Goal: Task Accomplishment & Management: Complete application form

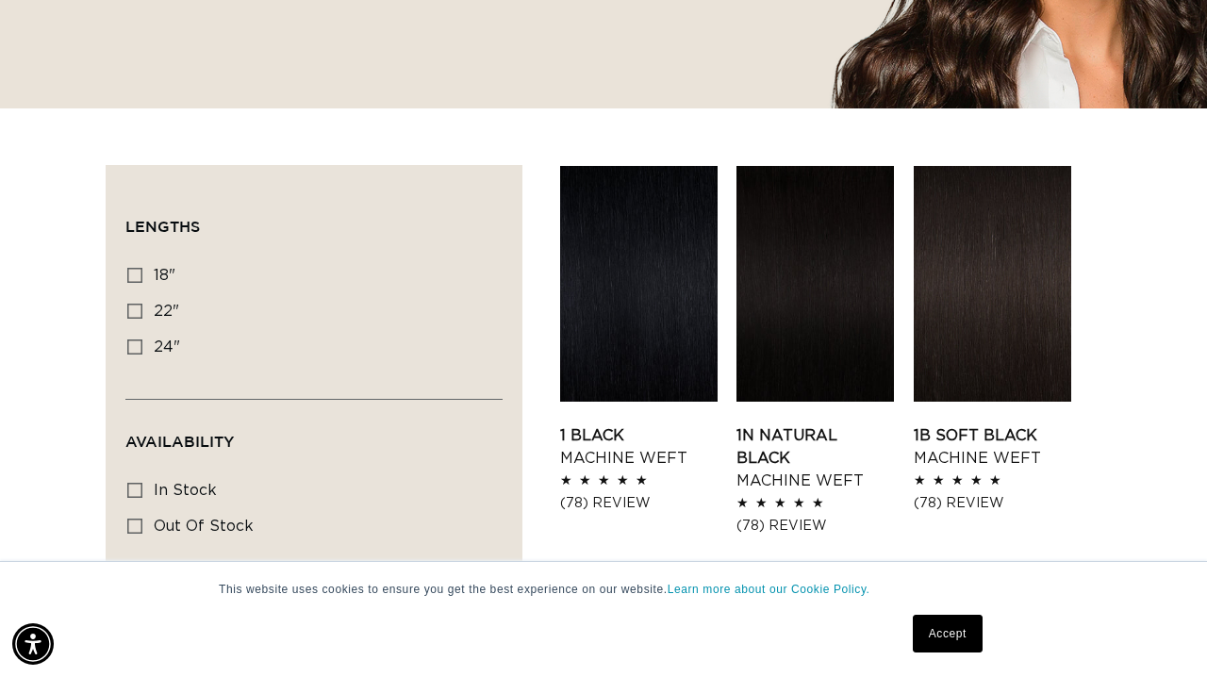
scroll to position [509, 0]
click at [949, 638] on link "Accept" at bounding box center [948, 634] width 70 height 38
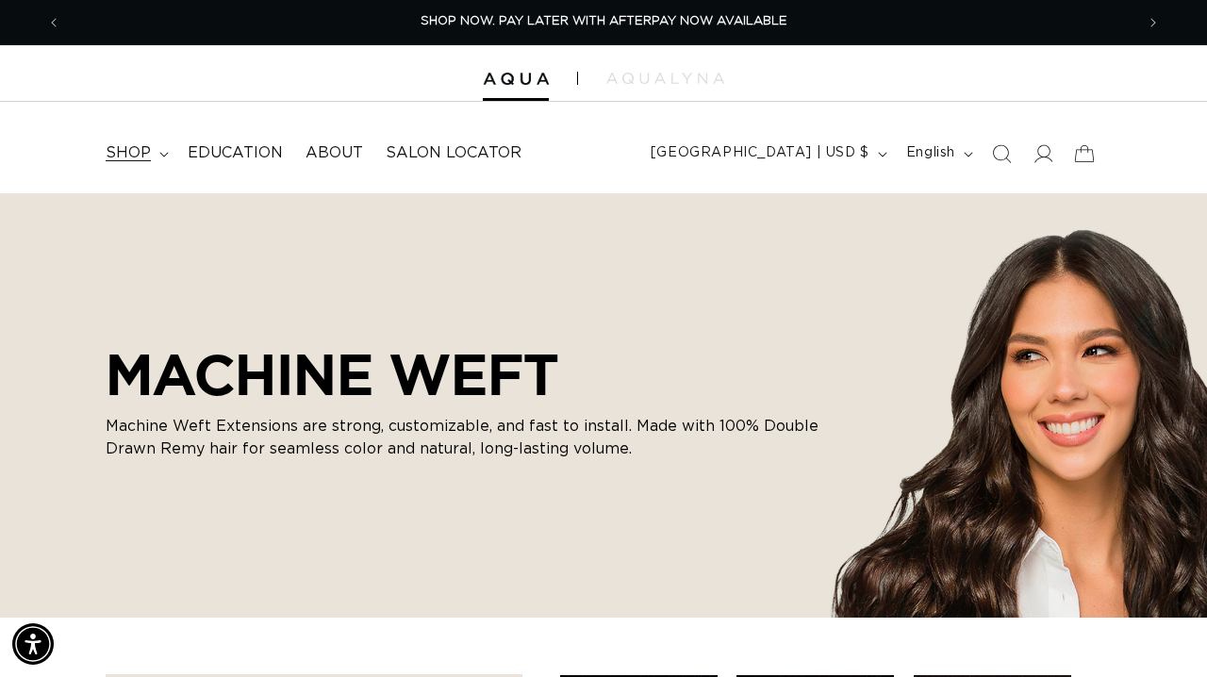
scroll to position [0, 0]
click at [143, 143] on span "shop" at bounding box center [128, 153] width 45 height 20
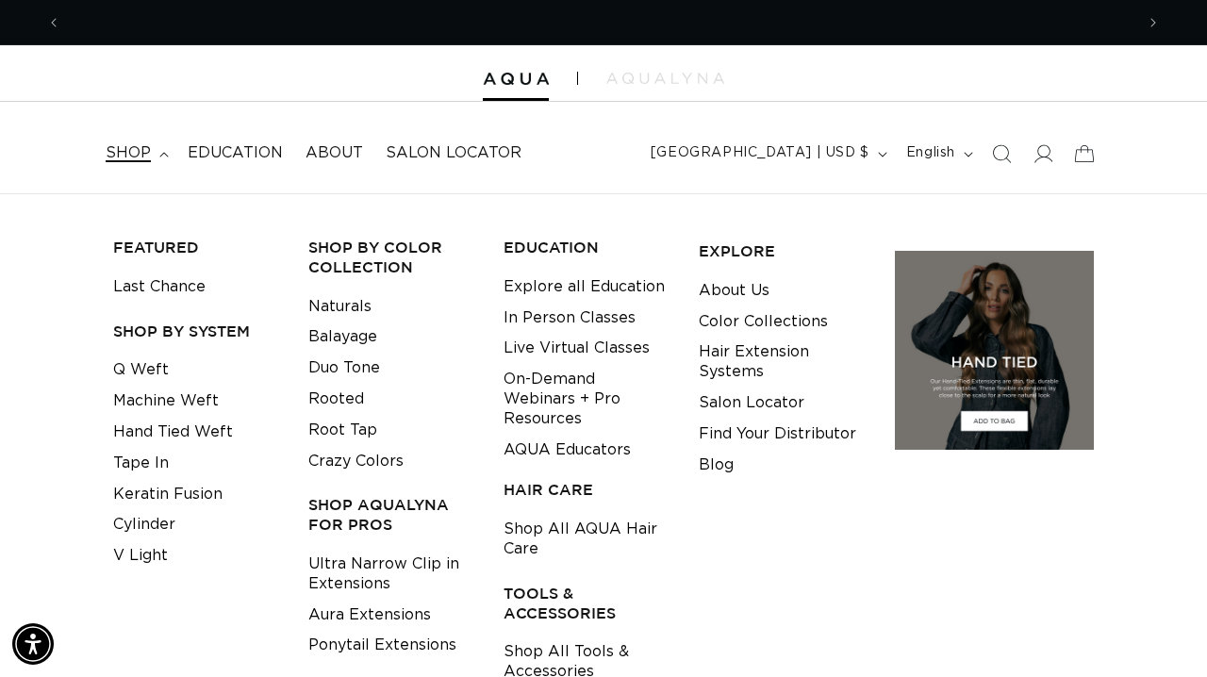
scroll to position [0, 2146]
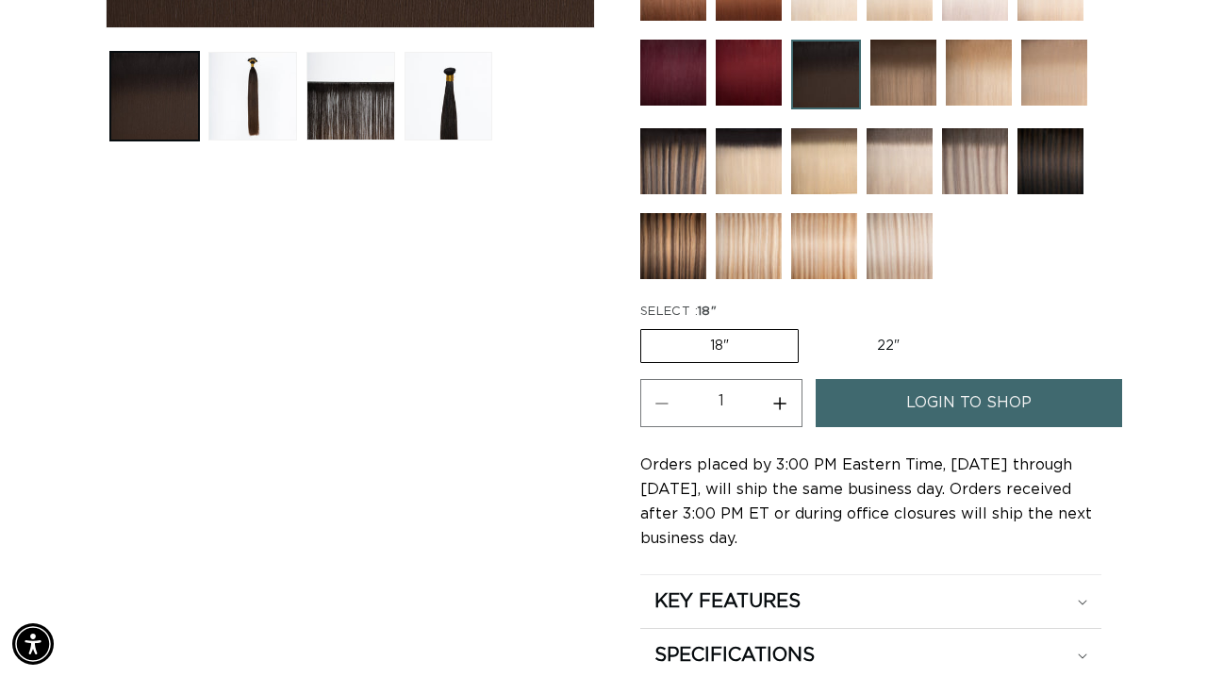
scroll to position [0, 1073]
click at [949, 400] on span "login to shop" at bounding box center [968, 403] width 125 height 48
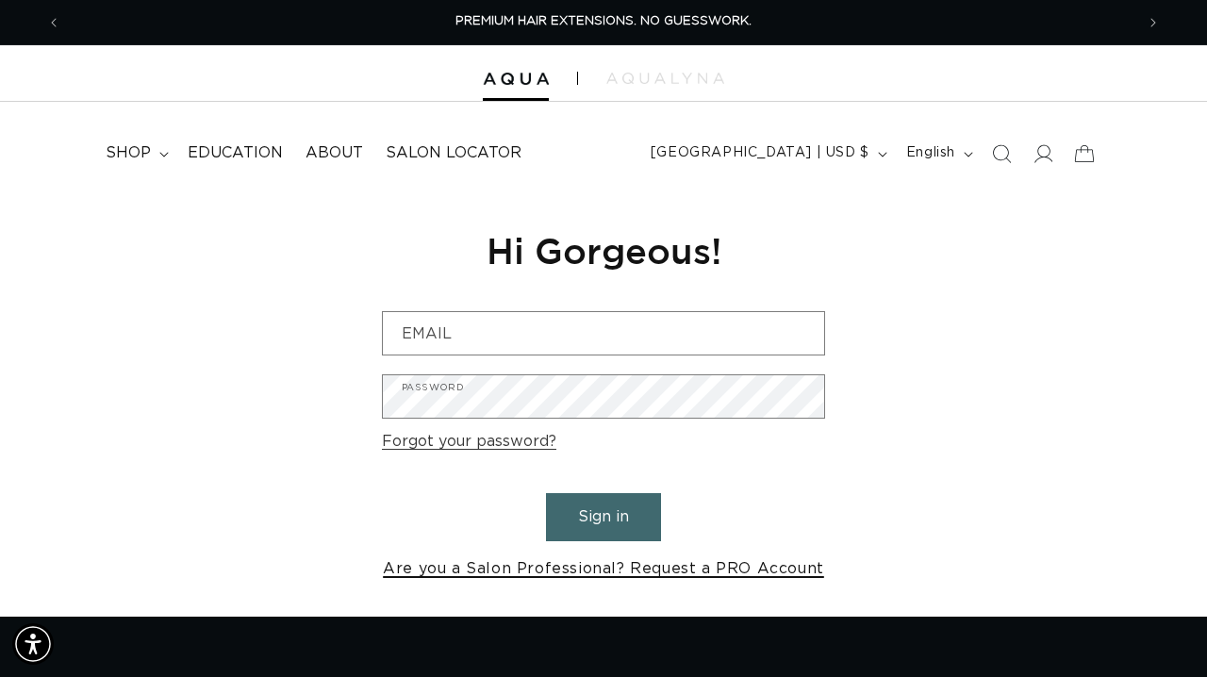
click at [626, 563] on link "Are you a Salon Professional? Request a PRO Account" at bounding box center [603, 568] width 441 height 27
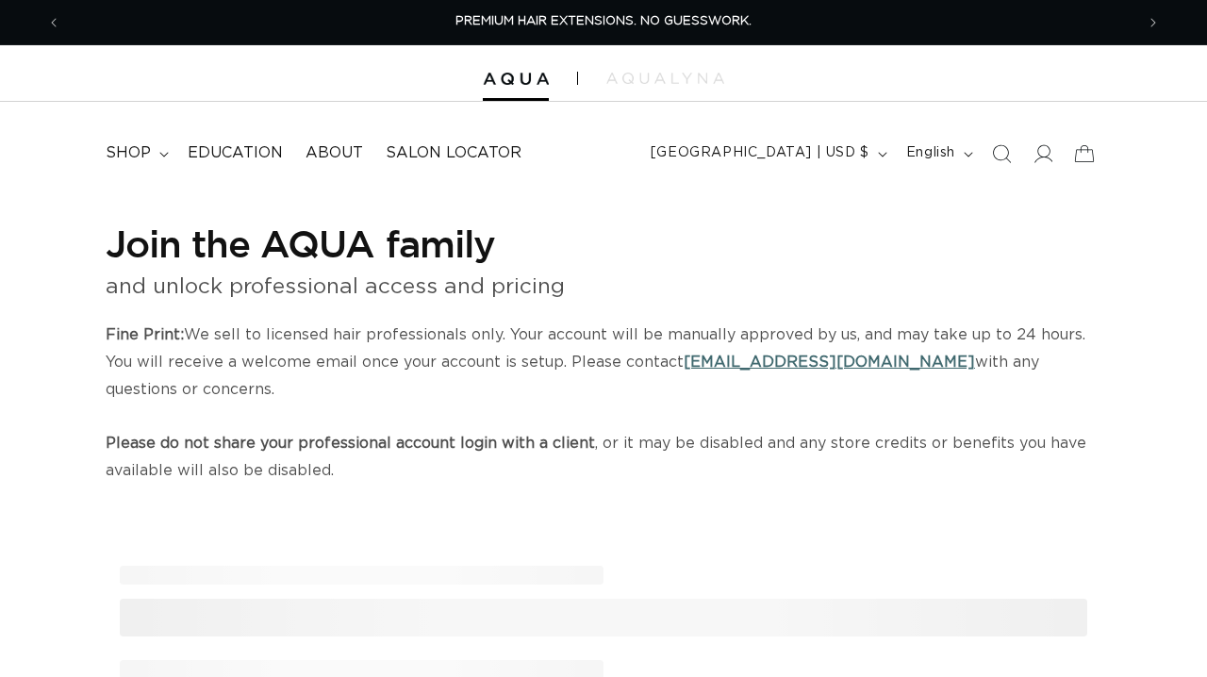
select select "US"
select select "[GEOGRAPHIC_DATA]"
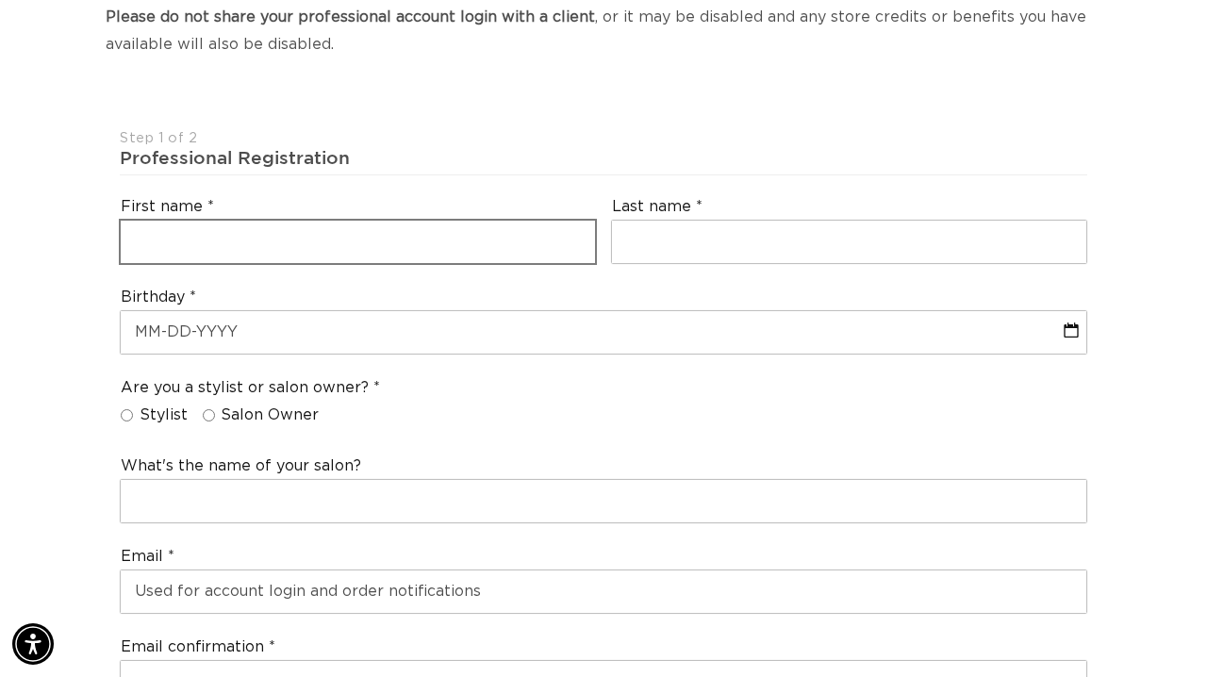
scroll to position [0, 1073]
type input "marisa"
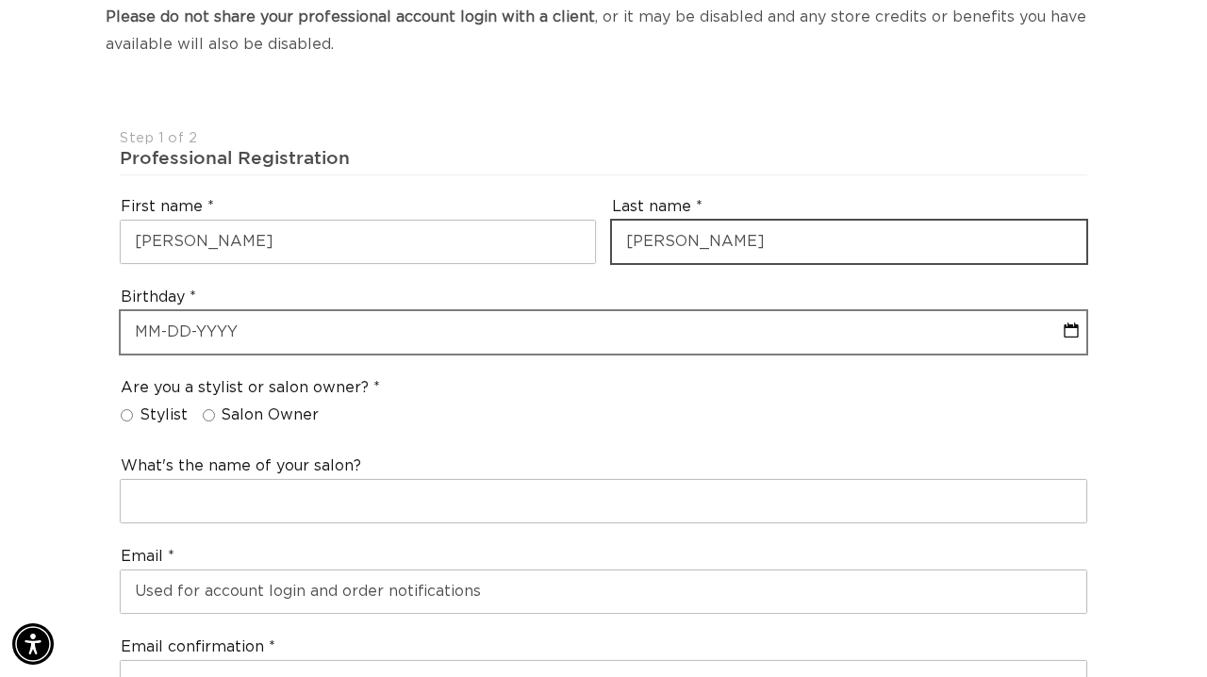
scroll to position [0, 0]
type input "tobia"
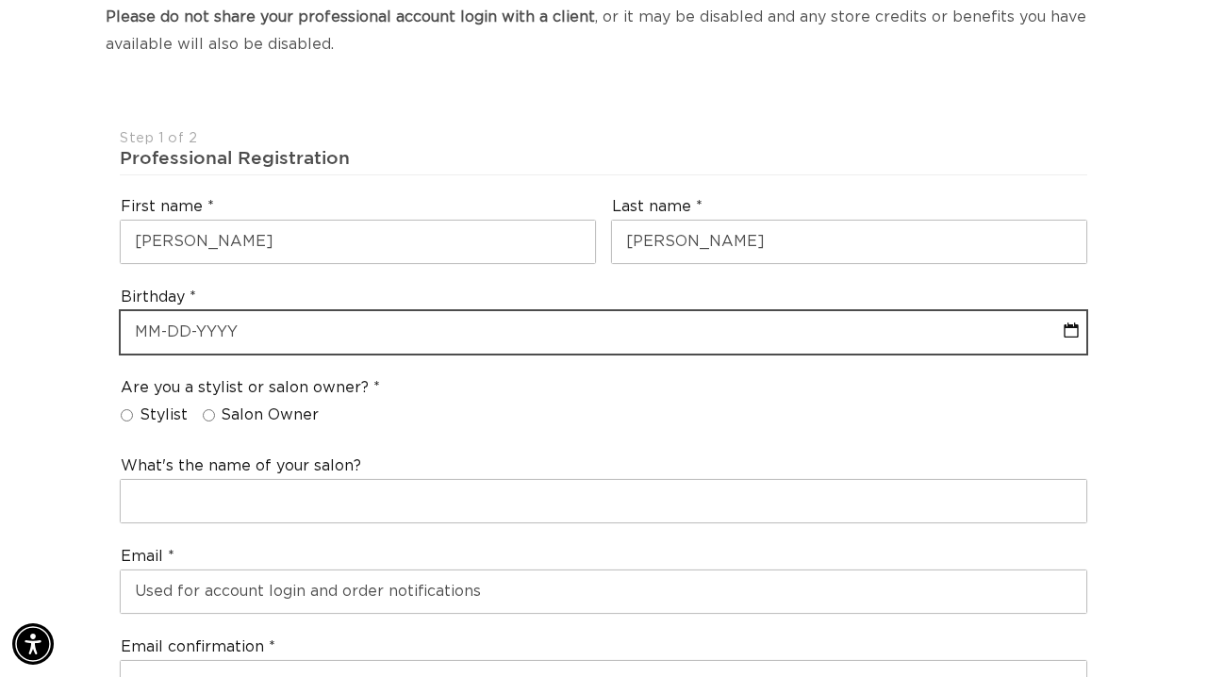
select select "7"
select select "2025"
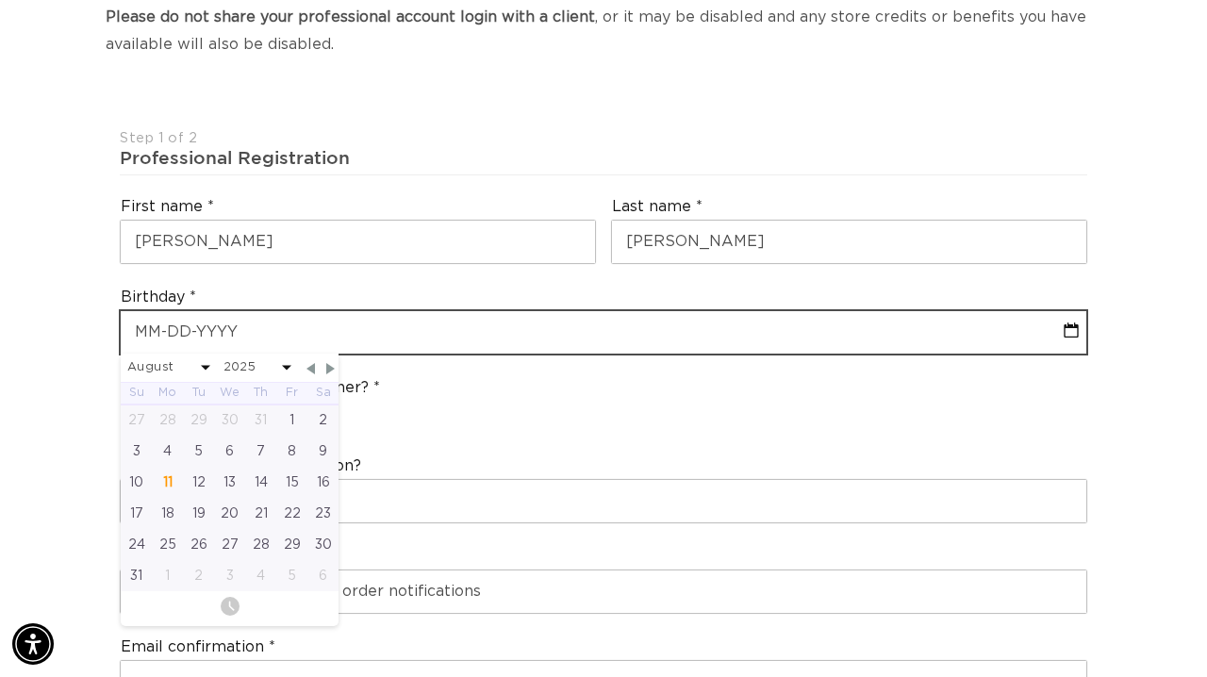
type input "0"
select select "7"
select select "2025"
type input "04"
select select "7"
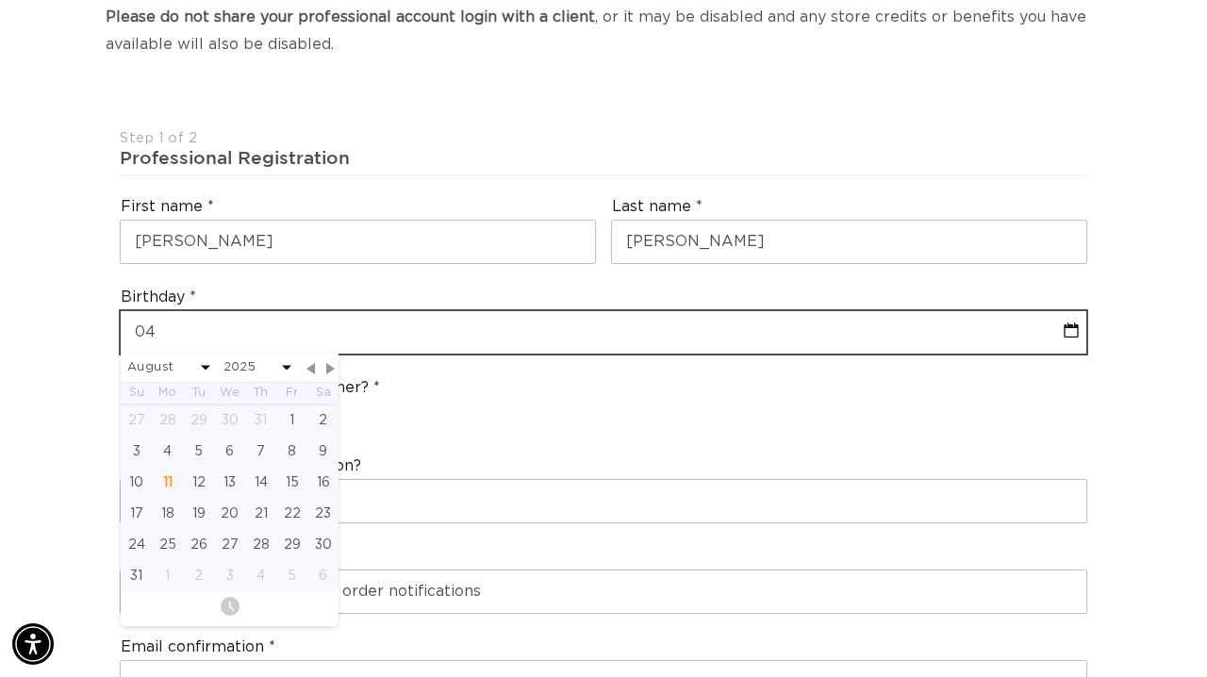
select select "2025"
type input "04-21"
select select "7"
select select "2025"
type input "04-21-2"
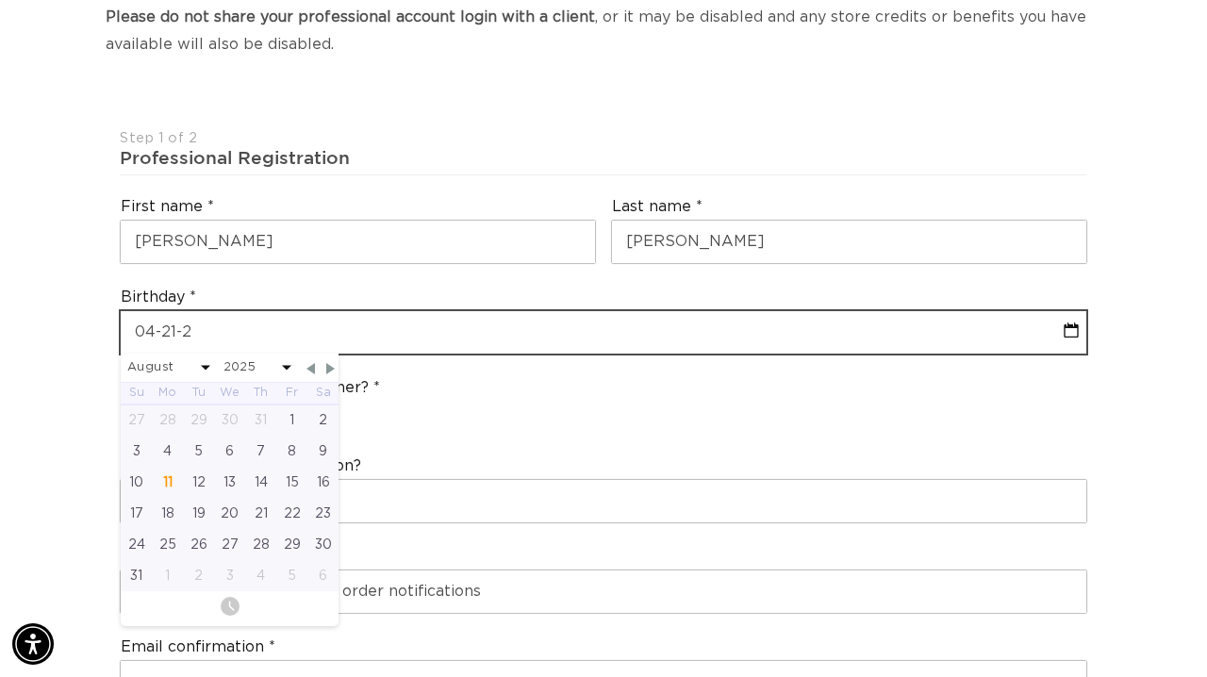
select select "7"
select select "2025"
type input "04-21-20"
select select "7"
select select "2025"
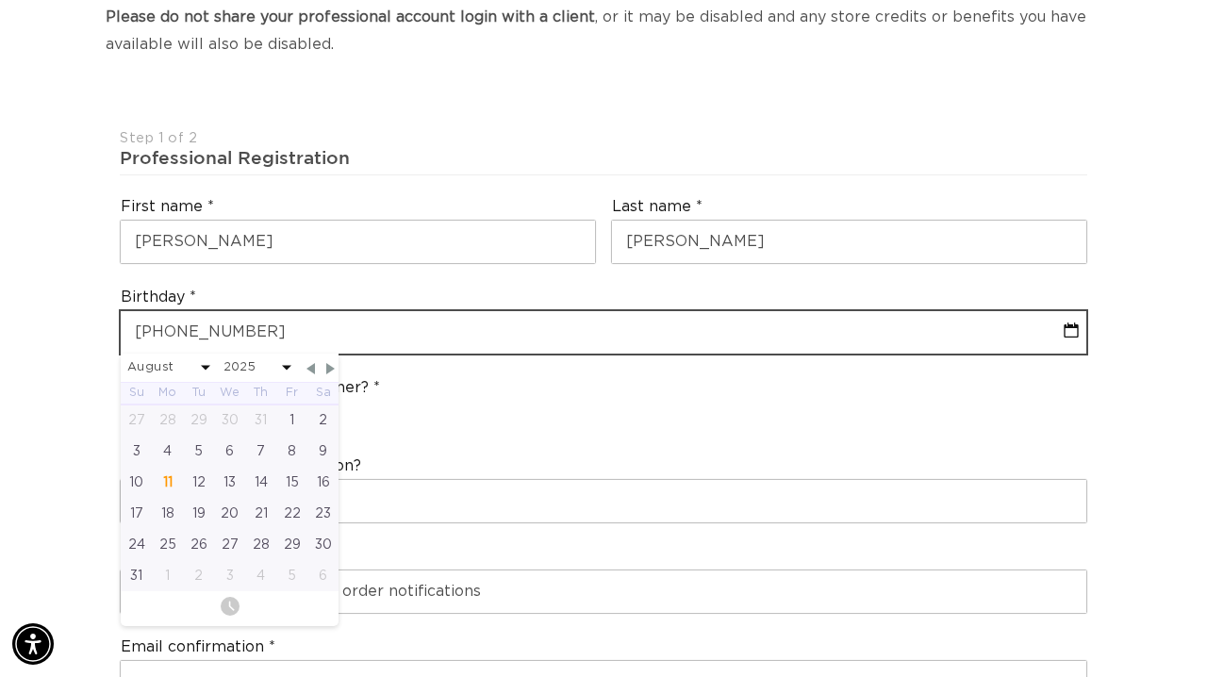
scroll to position [0, 1073]
type input "04-21-2005"
select select "3"
select select "2005"
type input "04-21-2005"
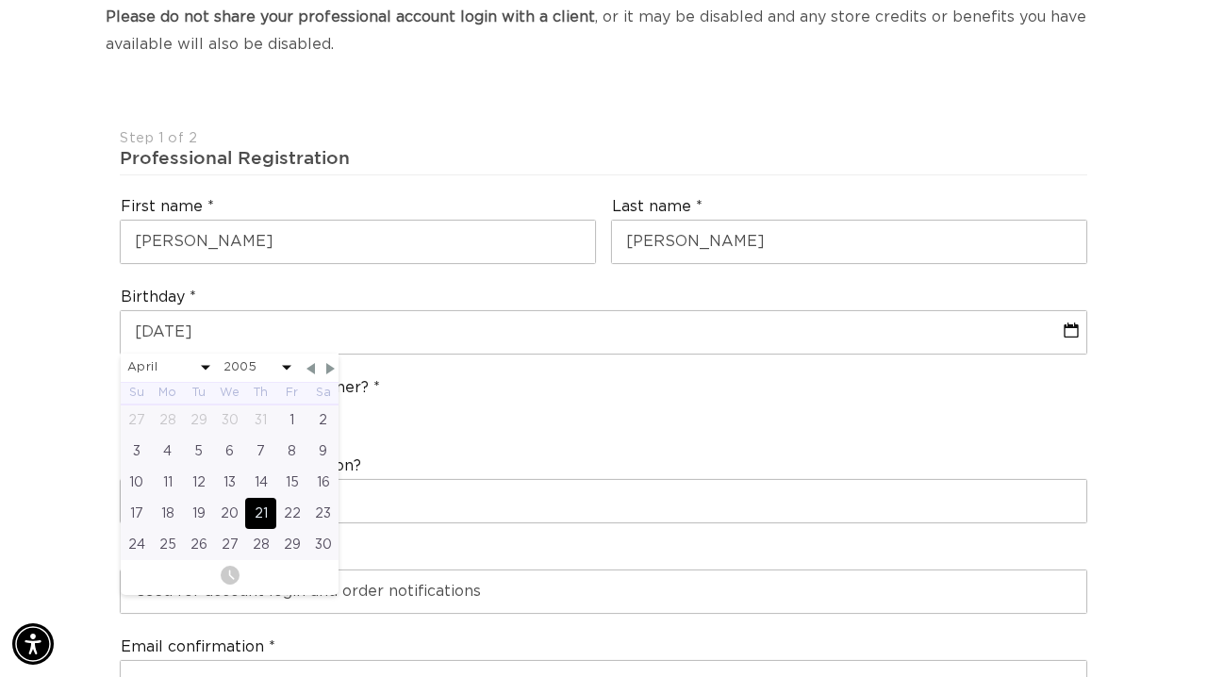
click at [716, 448] on div "What's the name of your salon?" at bounding box center [603, 489] width 982 height 83
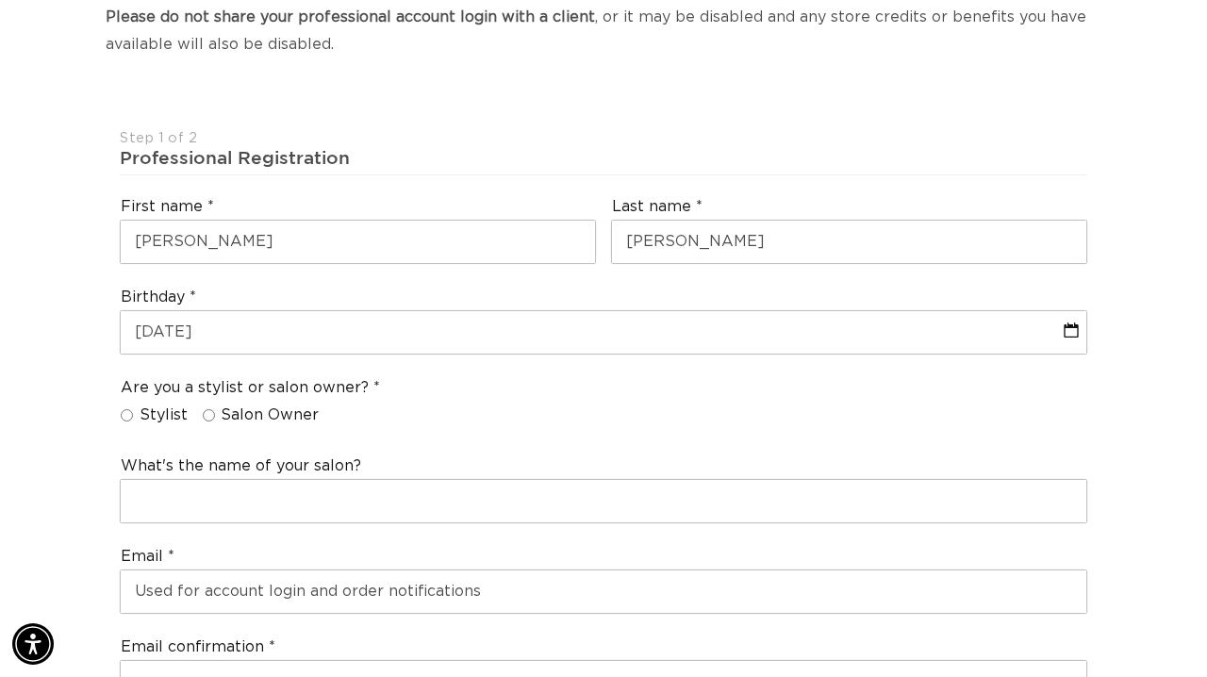
click at [125, 409] on input "Stylist" at bounding box center [127, 415] width 12 height 12
radio input "true"
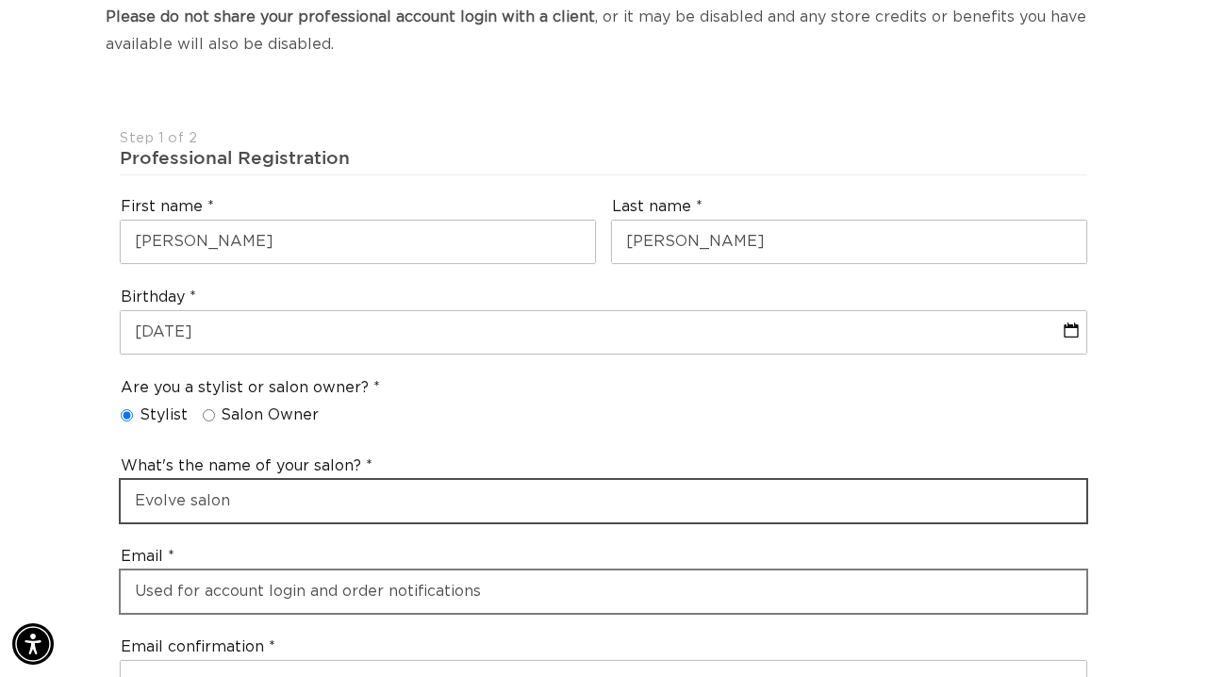
type input "Evolve salon"
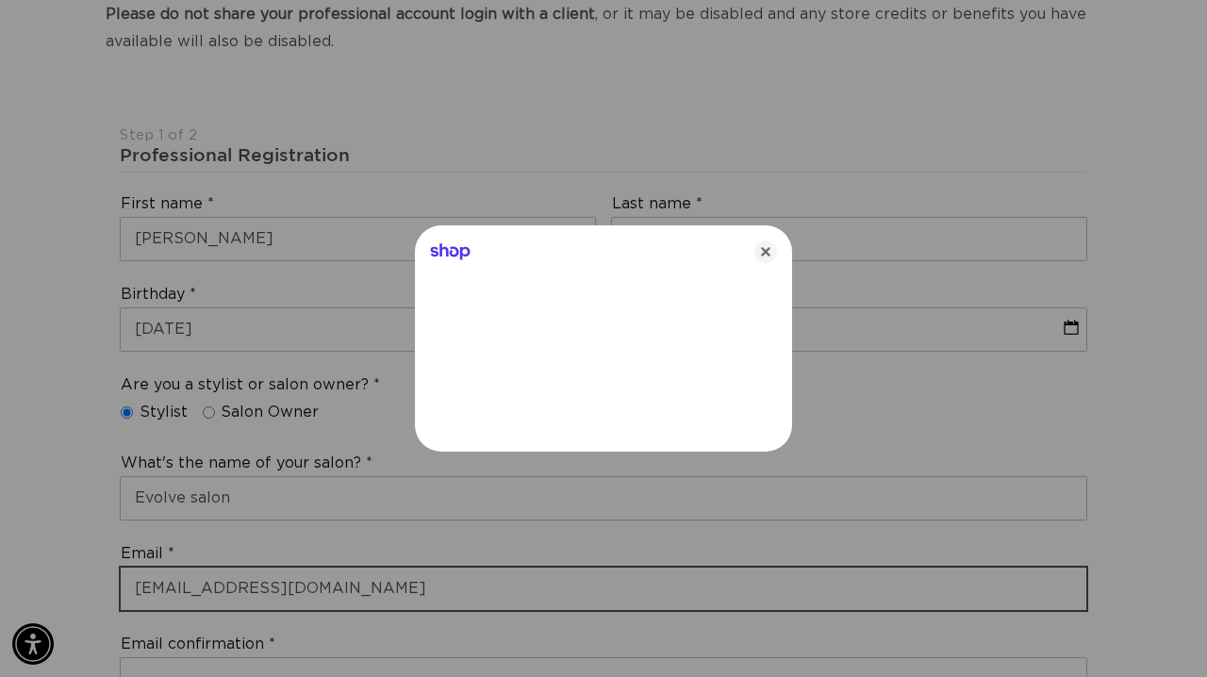
scroll to position [0, 0]
type input "mtobia21@icloud.com"
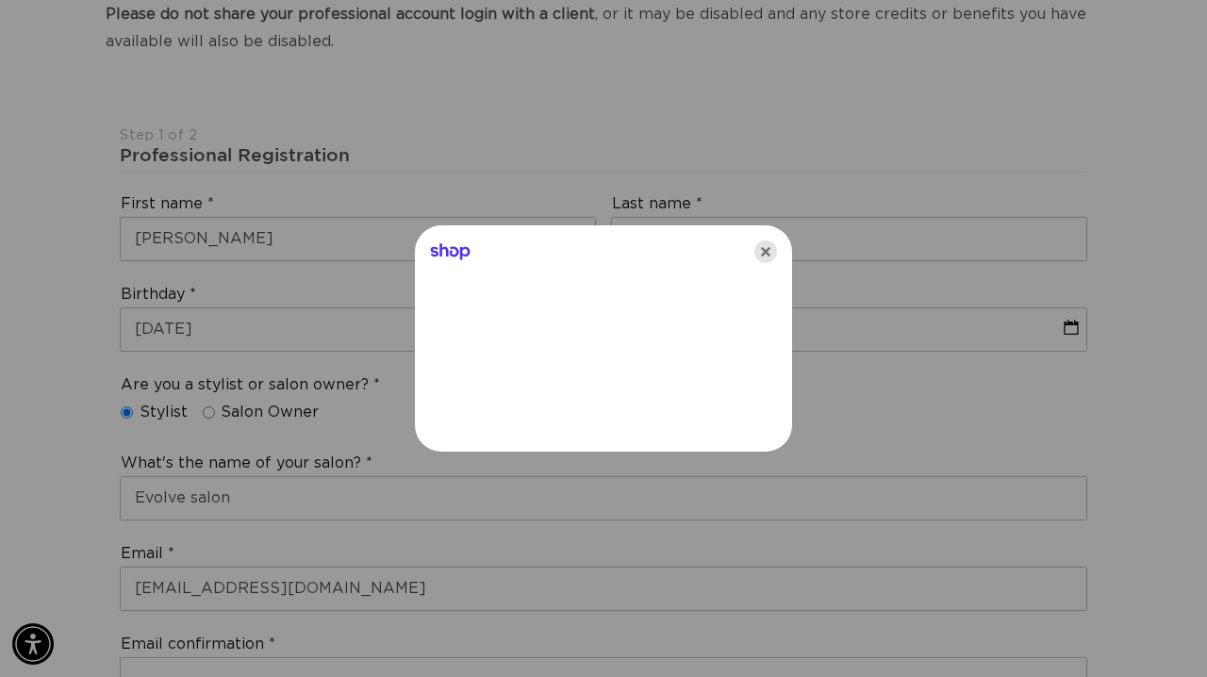
click at [755, 257] on icon "Close" at bounding box center [765, 251] width 23 height 23
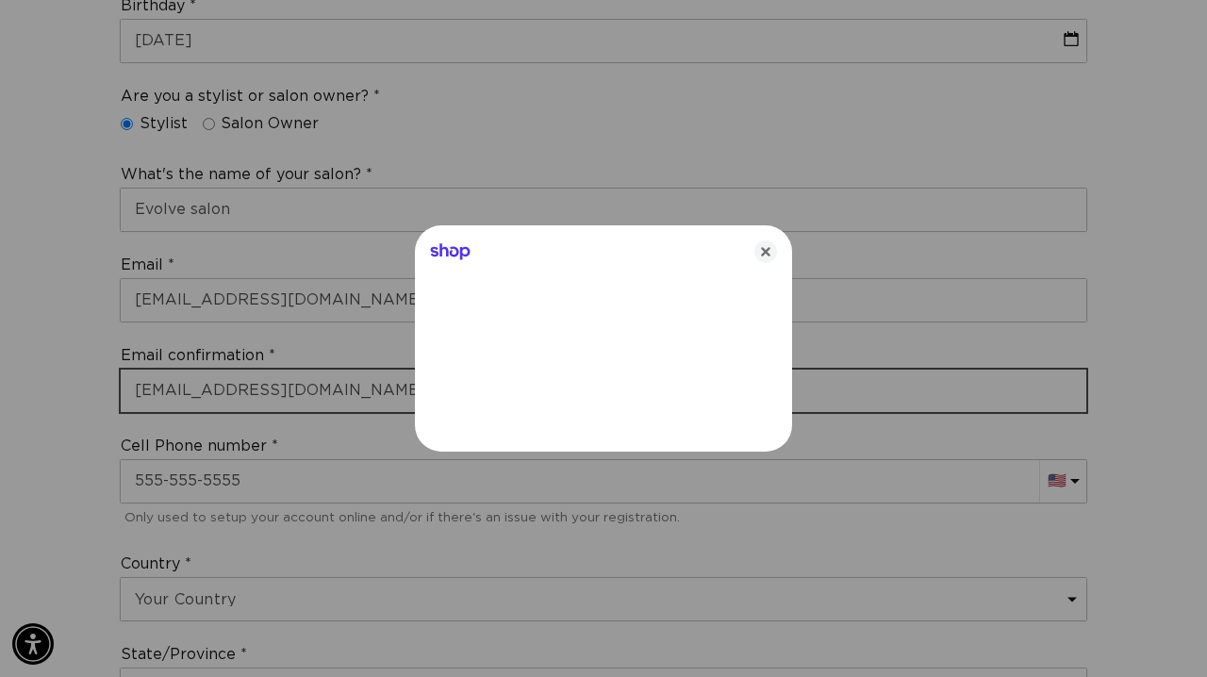
type input "mtobia21@icloud.com"
click at [764, 245] on icon "Close" at bounding box center [765, 251] width 23 height 23
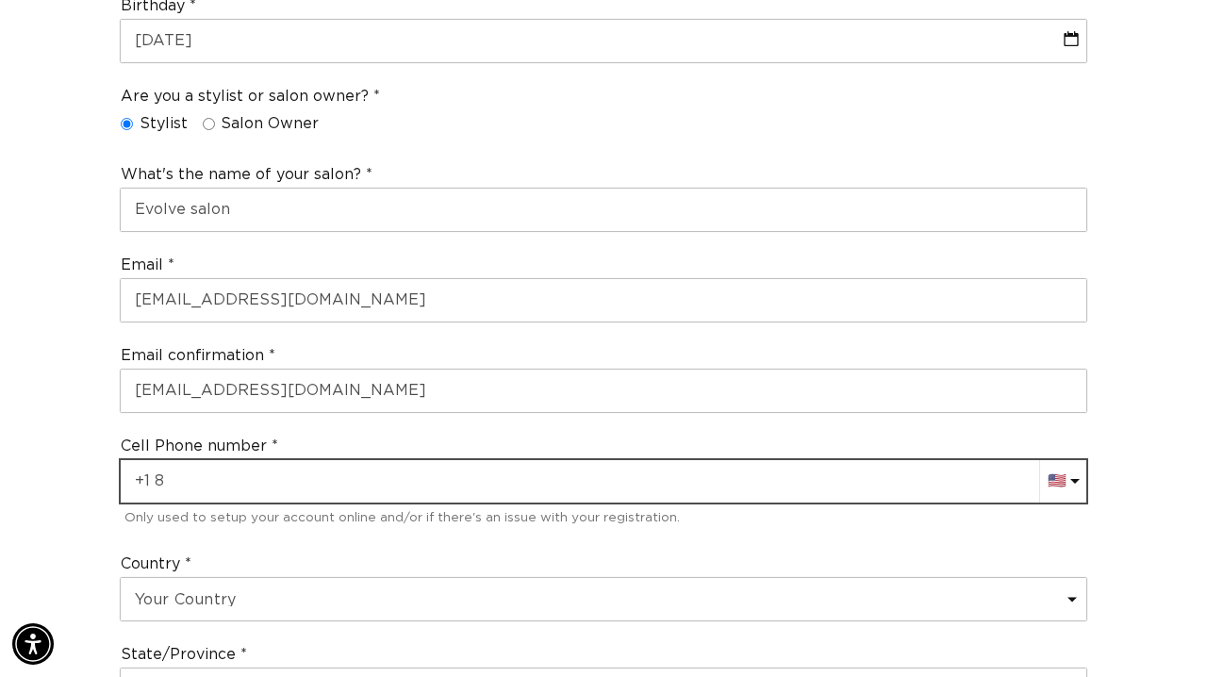
scroll to position [0, 1073]
type input "+1 831 265 6123"
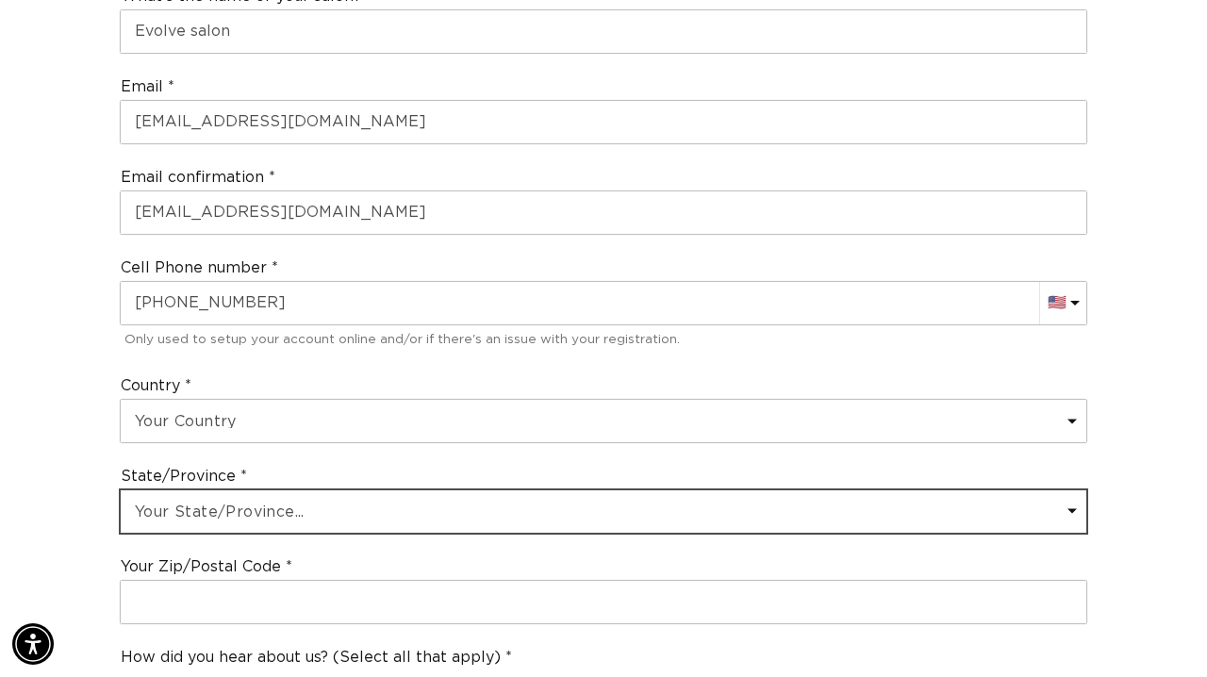
scroll to position [0, 0]
select select "California"
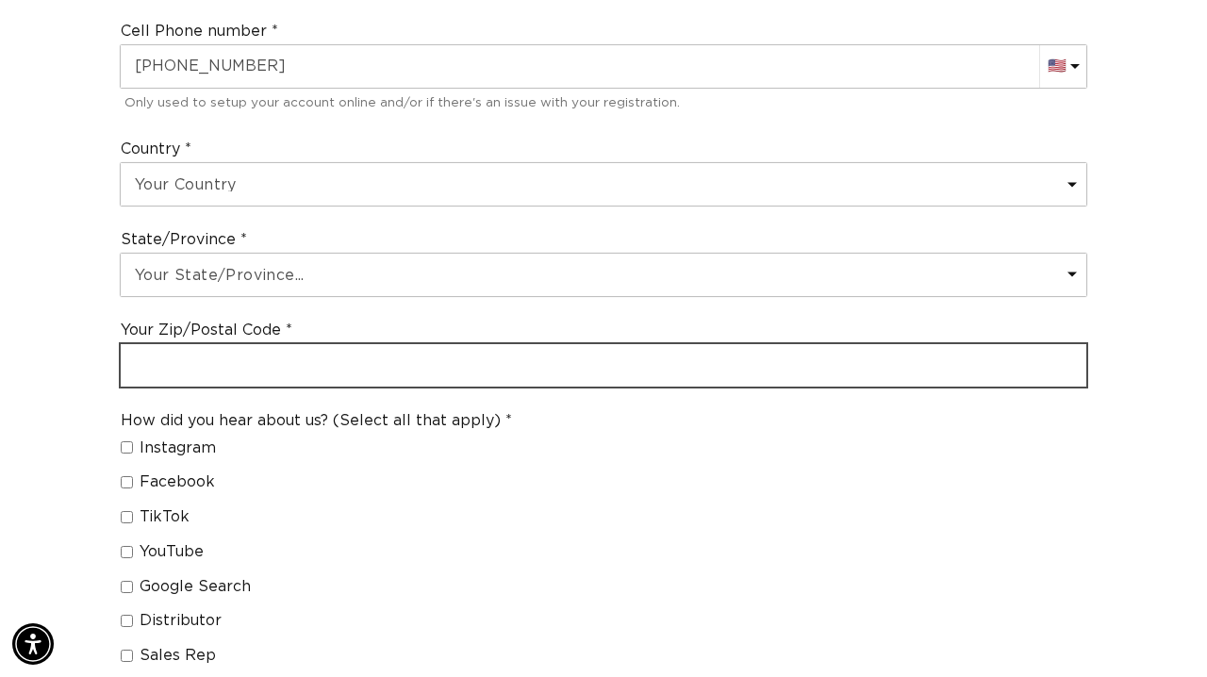
scroll to position [0, 1073]
type input "95045"
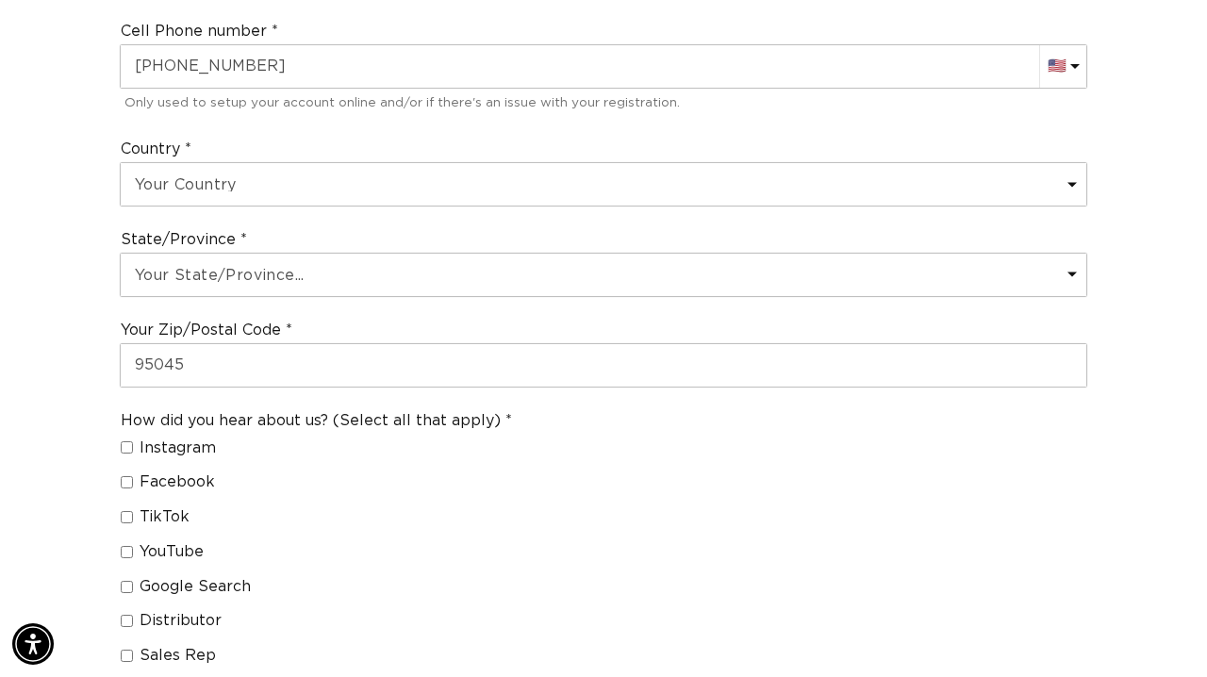
click at [194, 554] on fieldset "How did you hear about us? (Select all that apply) Instagram Facebook TikTok Yo…" at bounding box center [316, 629] width 391 height 436
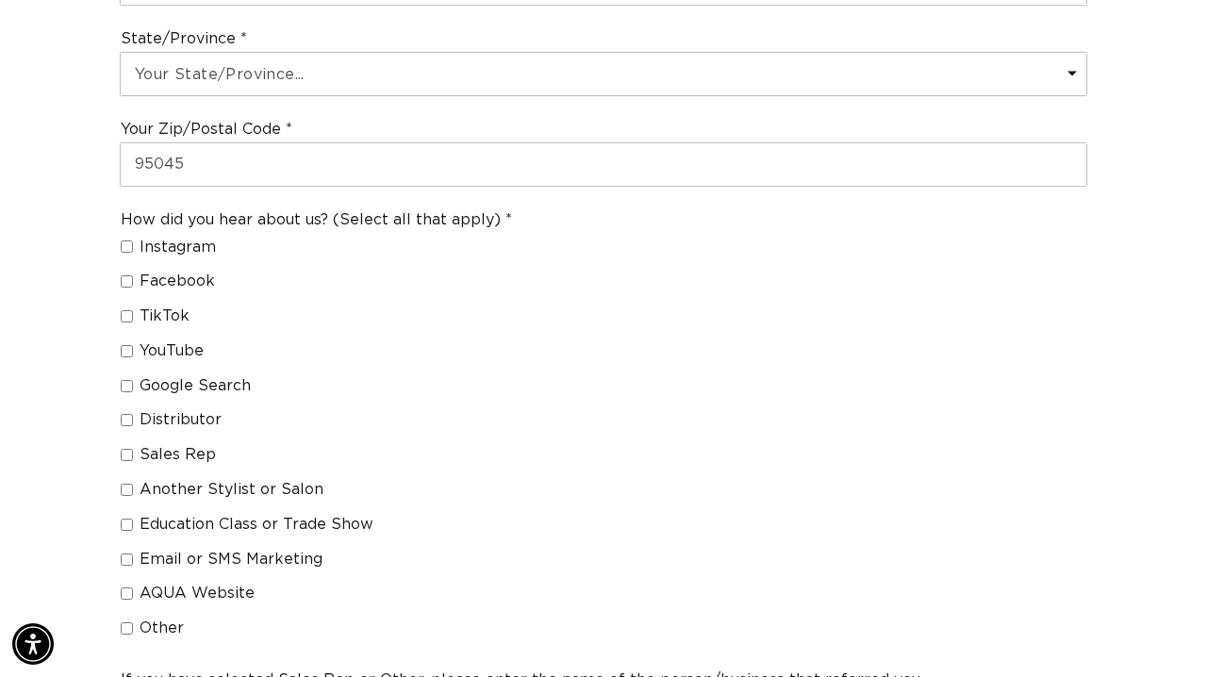
click at [127, 380] on input "Google Search" at bounding box center [127, 386] width 12 height 12
checkbox input "true"
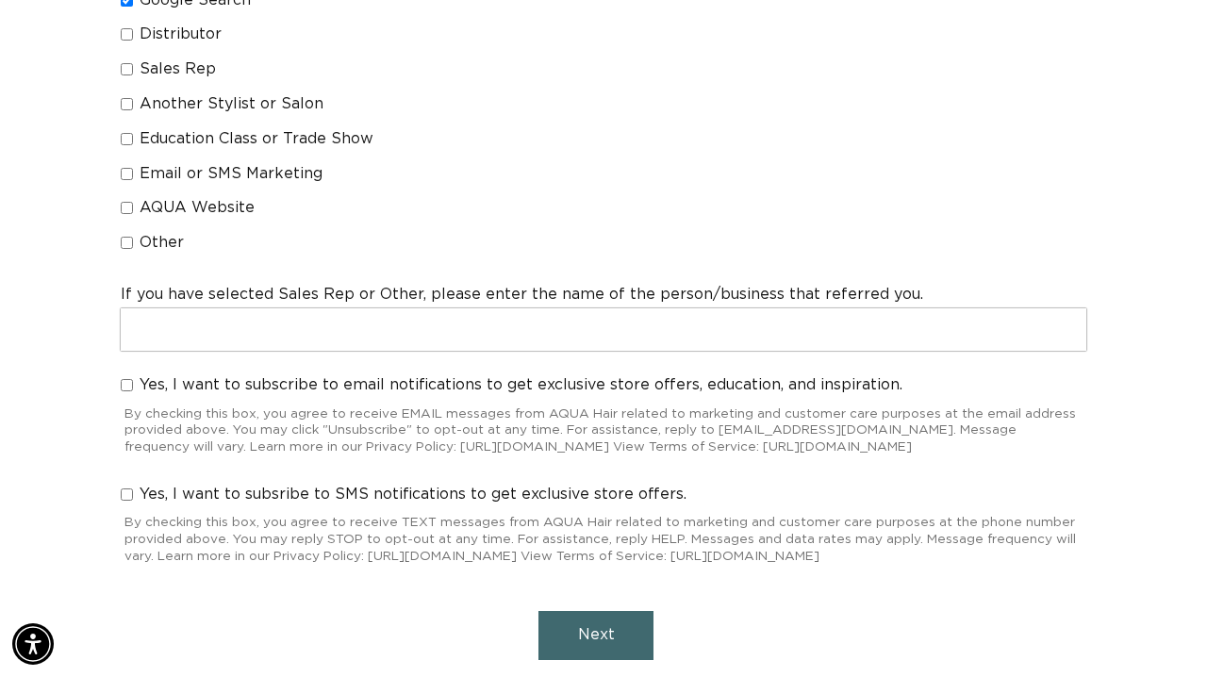
scroll to position [1740, 0]
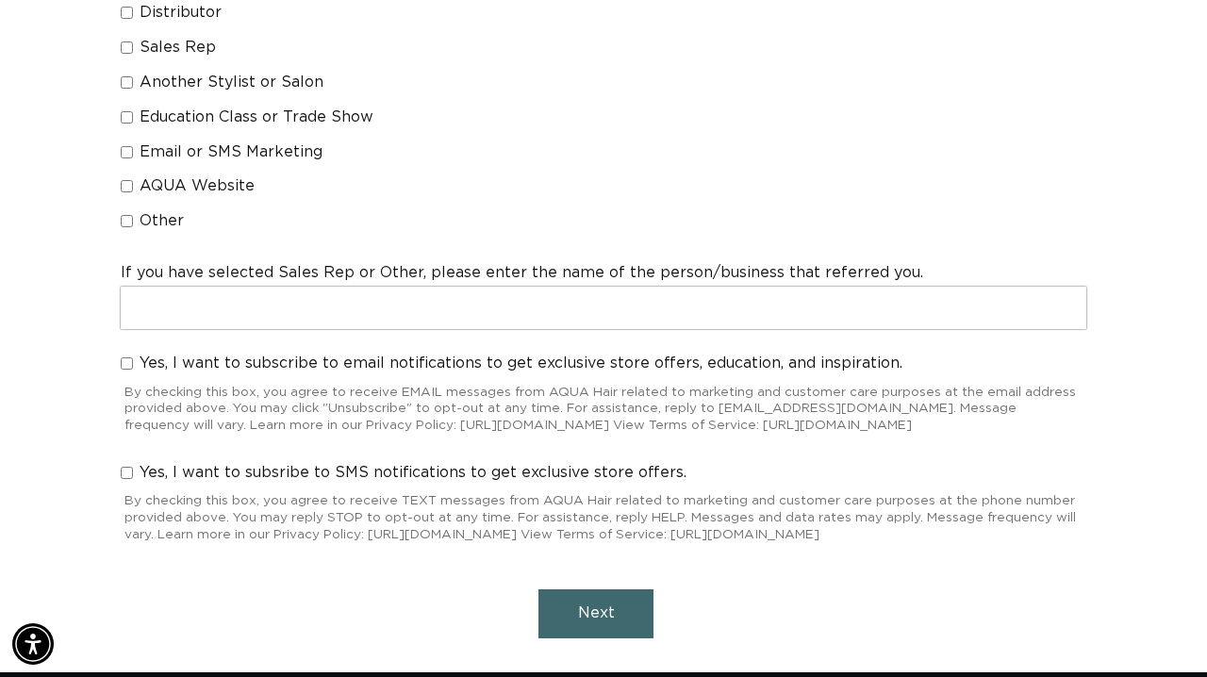
click at [127, 357] on input "Yes, I want to subscribe to email notifications to get exclusive store offers, …" at bounding box center [127, 363] width 12 height 12
checkbox input "true"
click at [131, 467] on input "Yes, I want to subsribe to SMS notifications to get exclusive store offers." at bounding box center [127, 473] width 12 height 12
checkbox input "true"
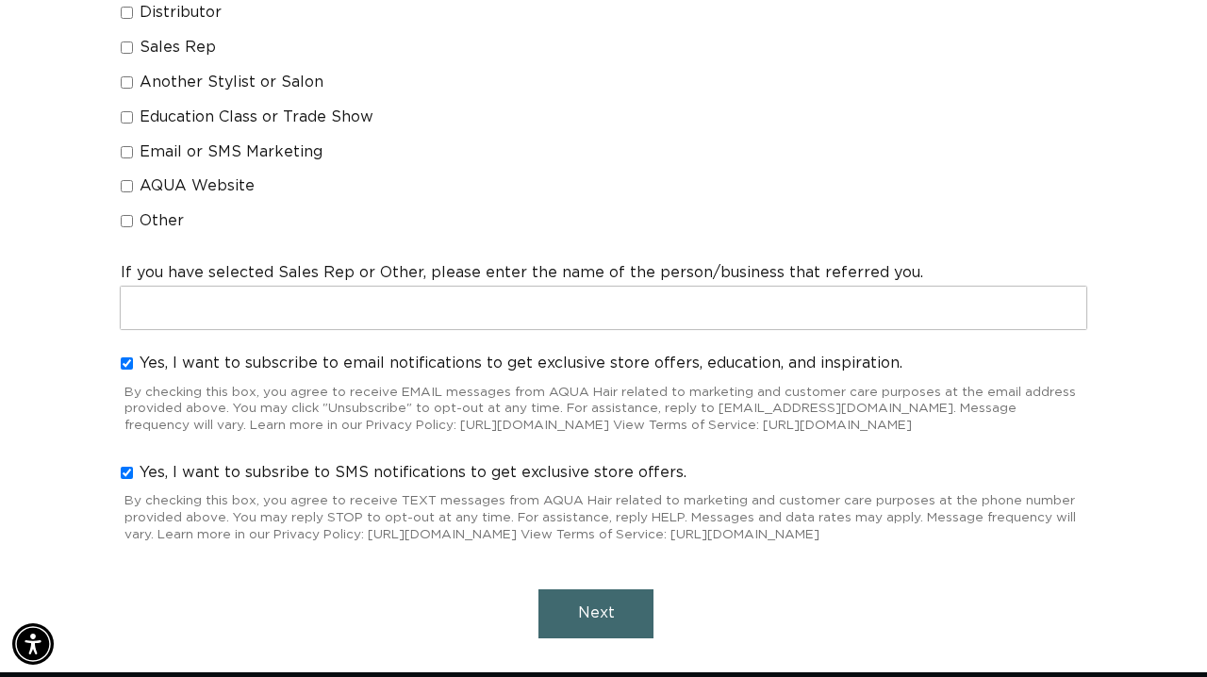
click at [612, 626] on button "Next" at bounding box center [595, 613] width 115 height 48
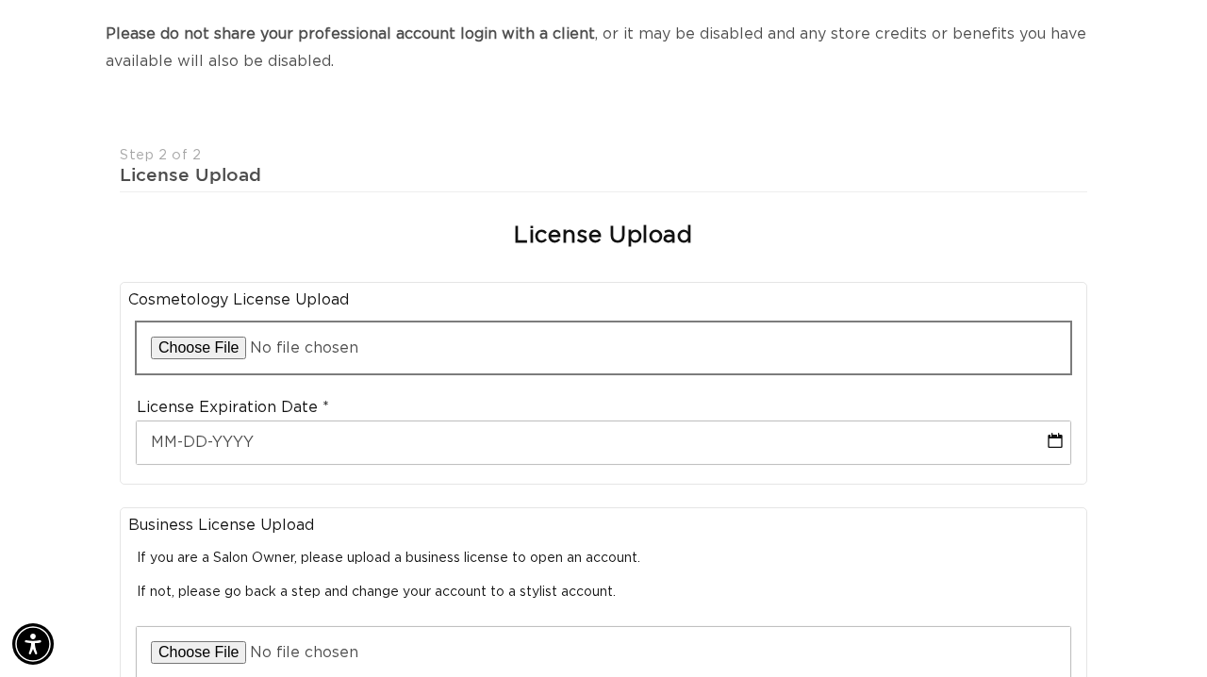
click at [217, 339] on input "file" at bounding box center [603, 347] width 933 height 51
click at [232, 333] on input "file" at bounding box center [603, 347] width 933 height 51
type input "C:\fakepath\Image 8-11-25 at 10.20 PM.jpeg"
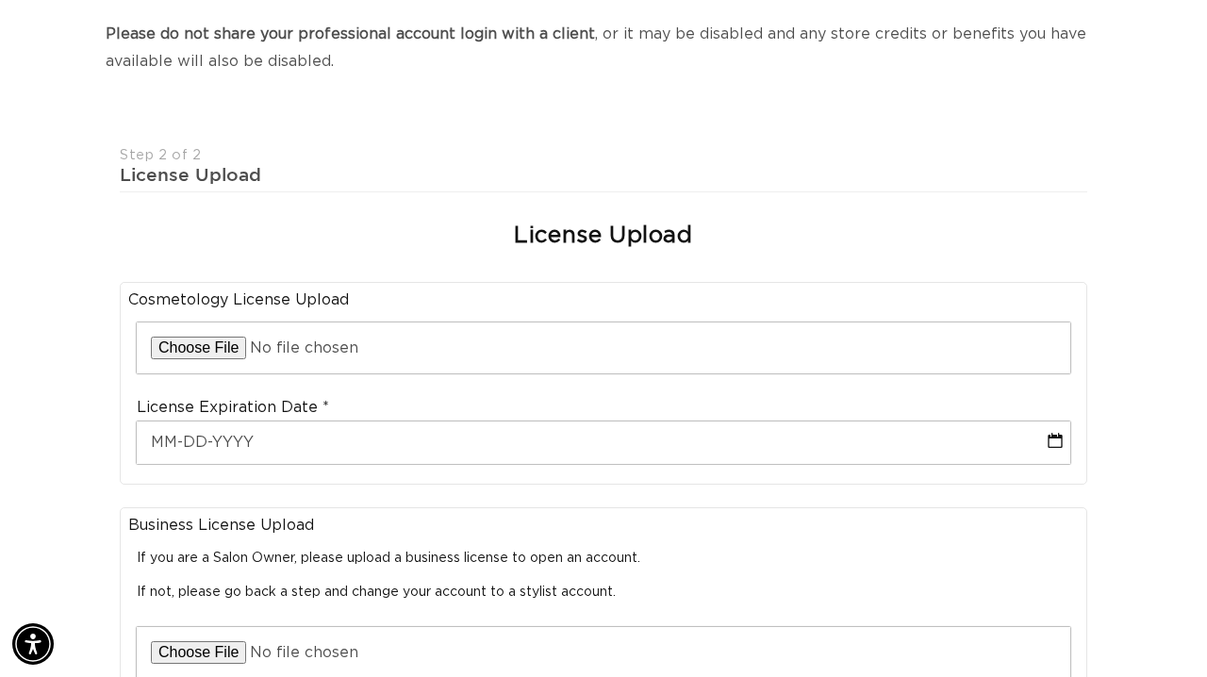
scroll to position [0, 2146]
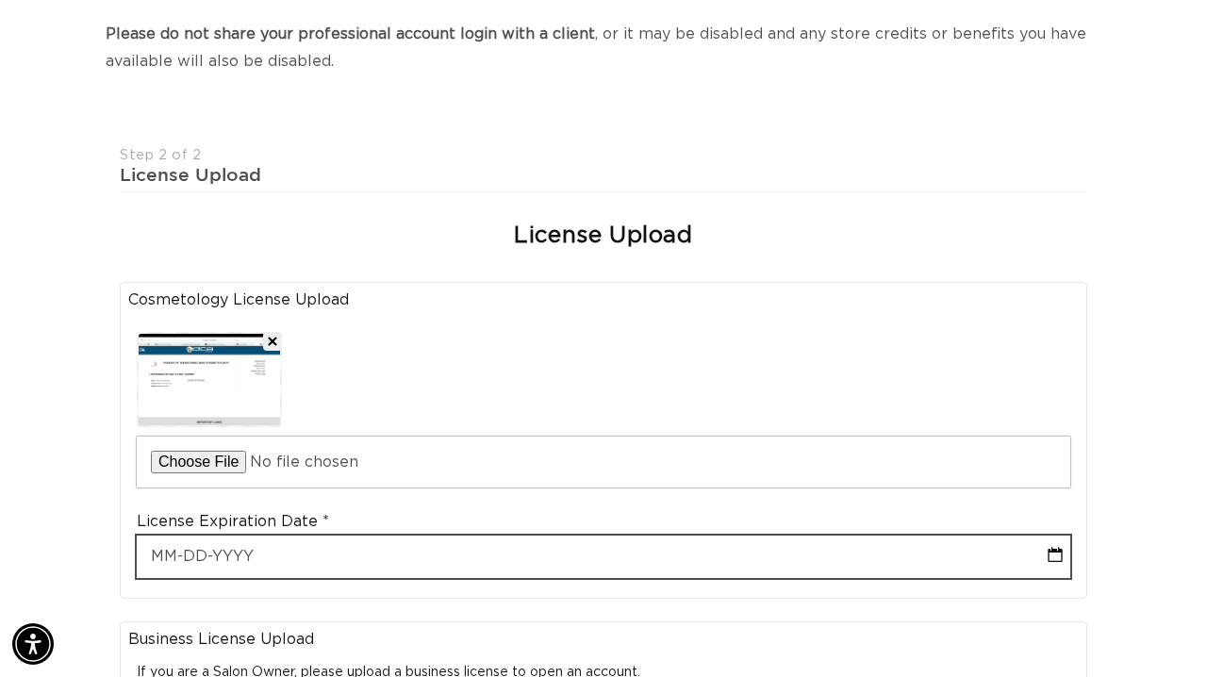
click at [278, 538] on input "text" at bounding box center [603, 556] width 933 height 42
select select "7"
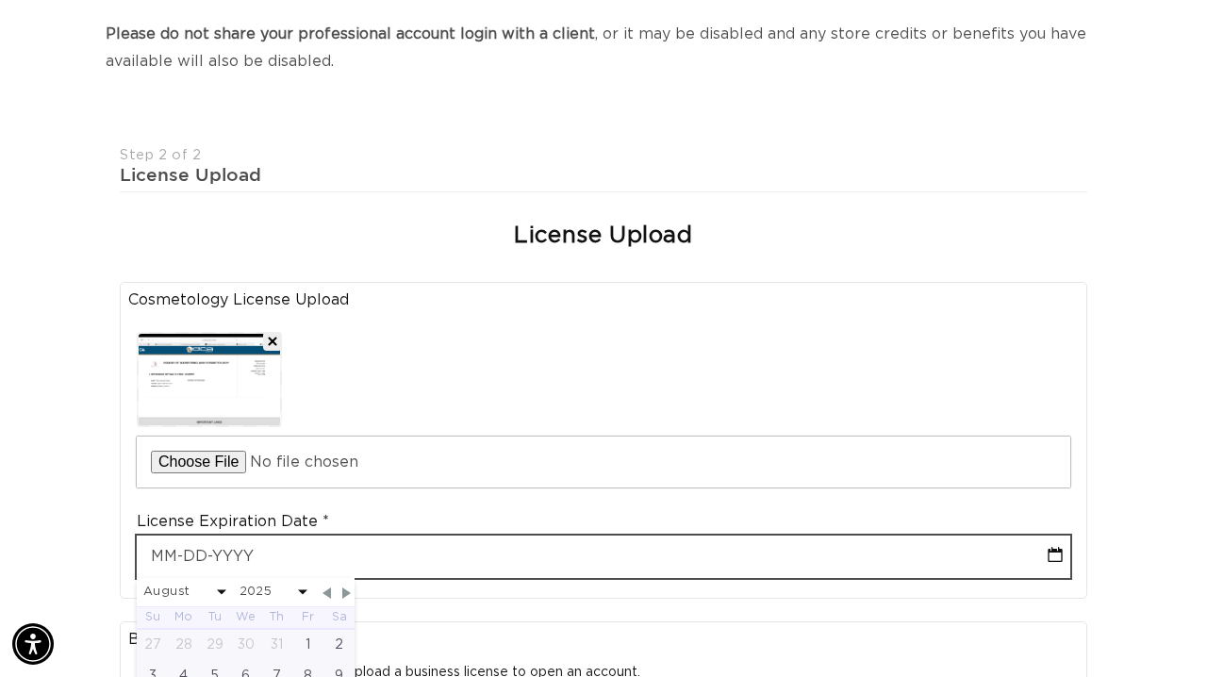
scroll to position [0, 1073]
type input "0"
select select "7"
type input "04"
select select "7"
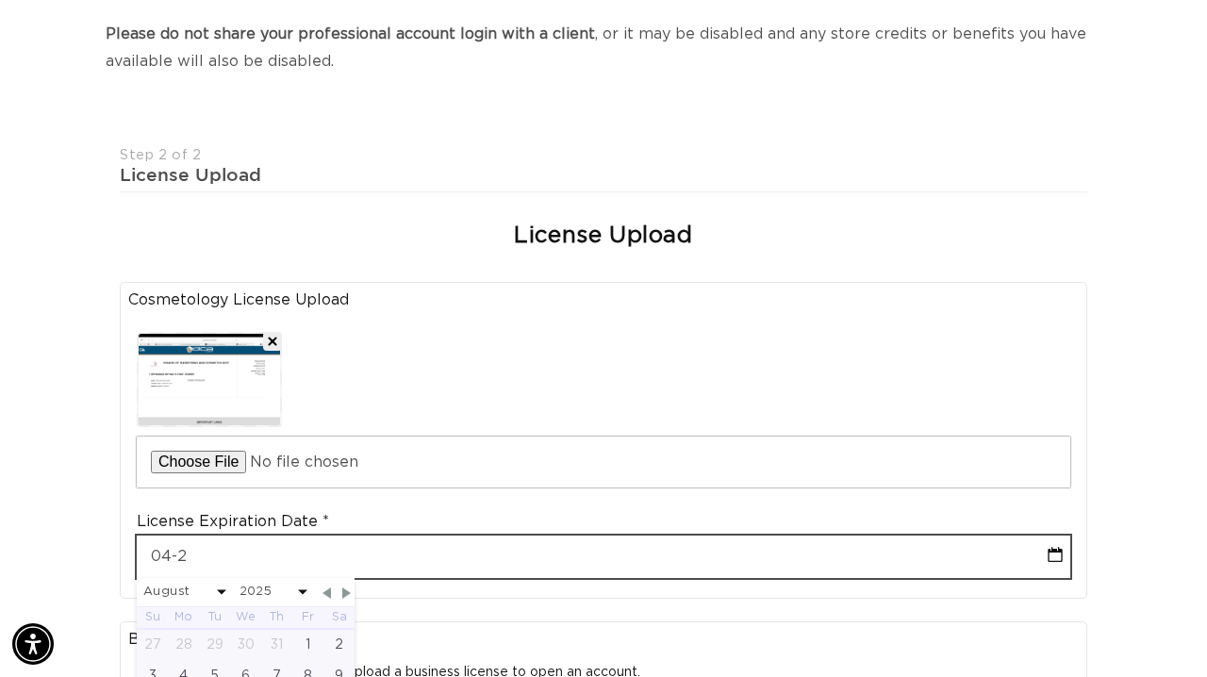
type input "04-28"
select select "7"
type input "04-28-2"
select select "7"
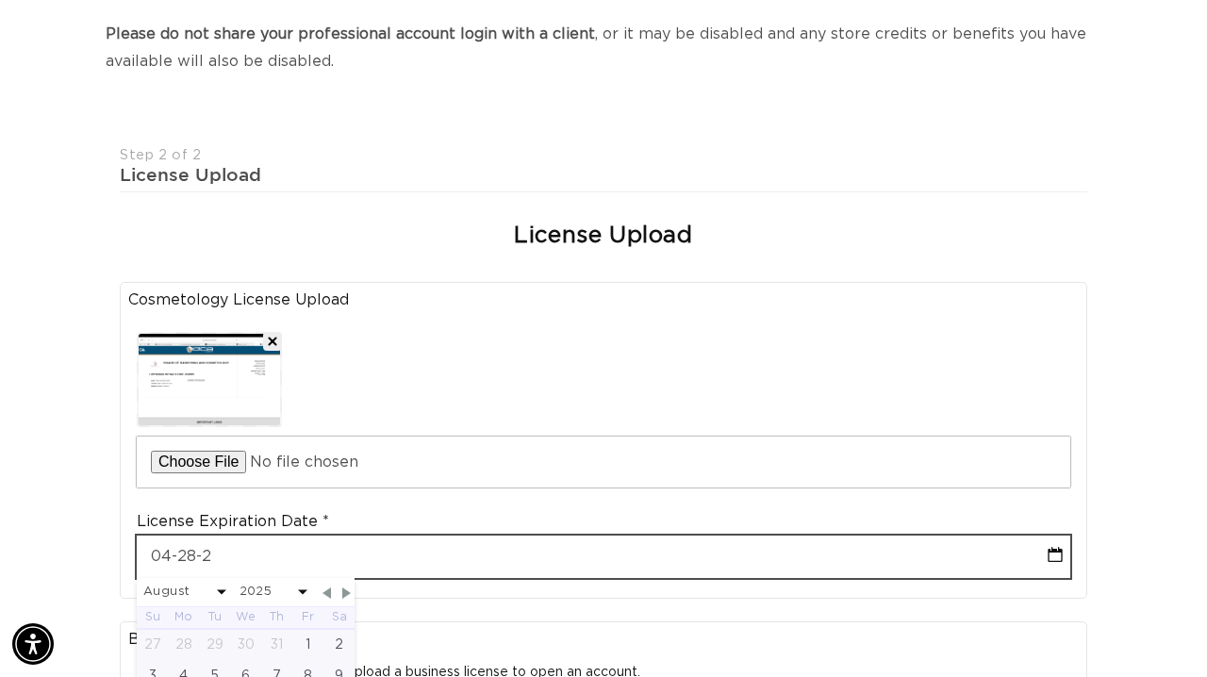
select select "7"
type input "04-28-2027"
select select "3"
select select "2027"
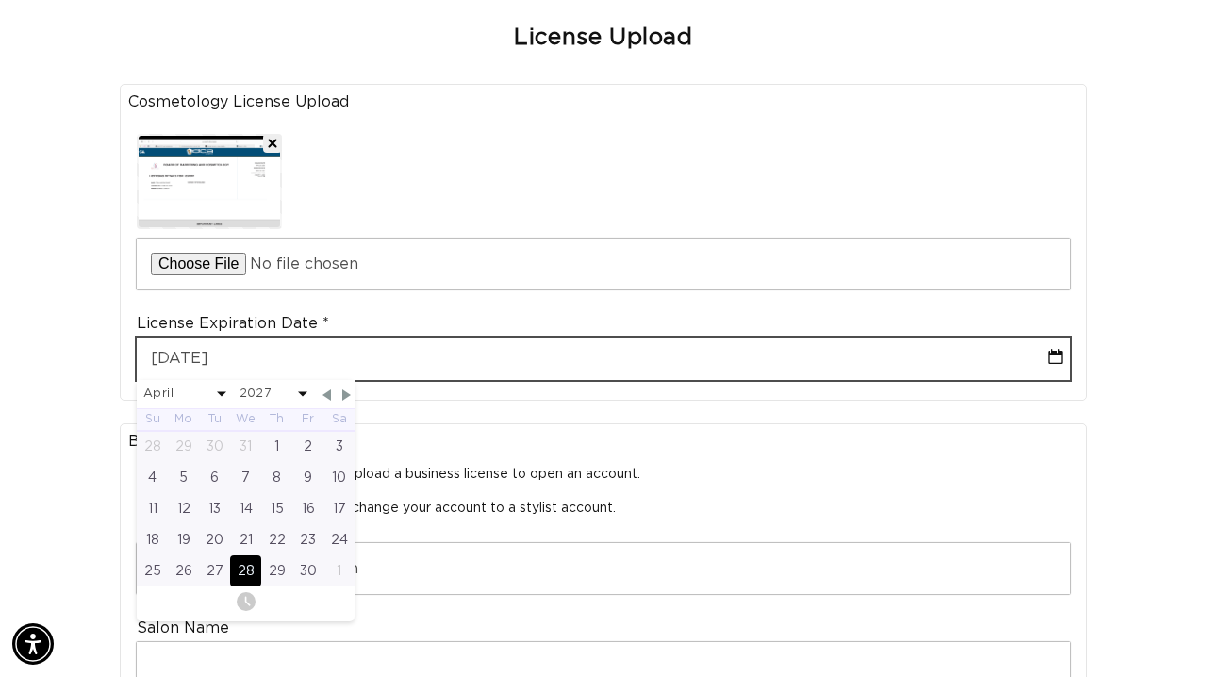
scroll to position [616, 0]
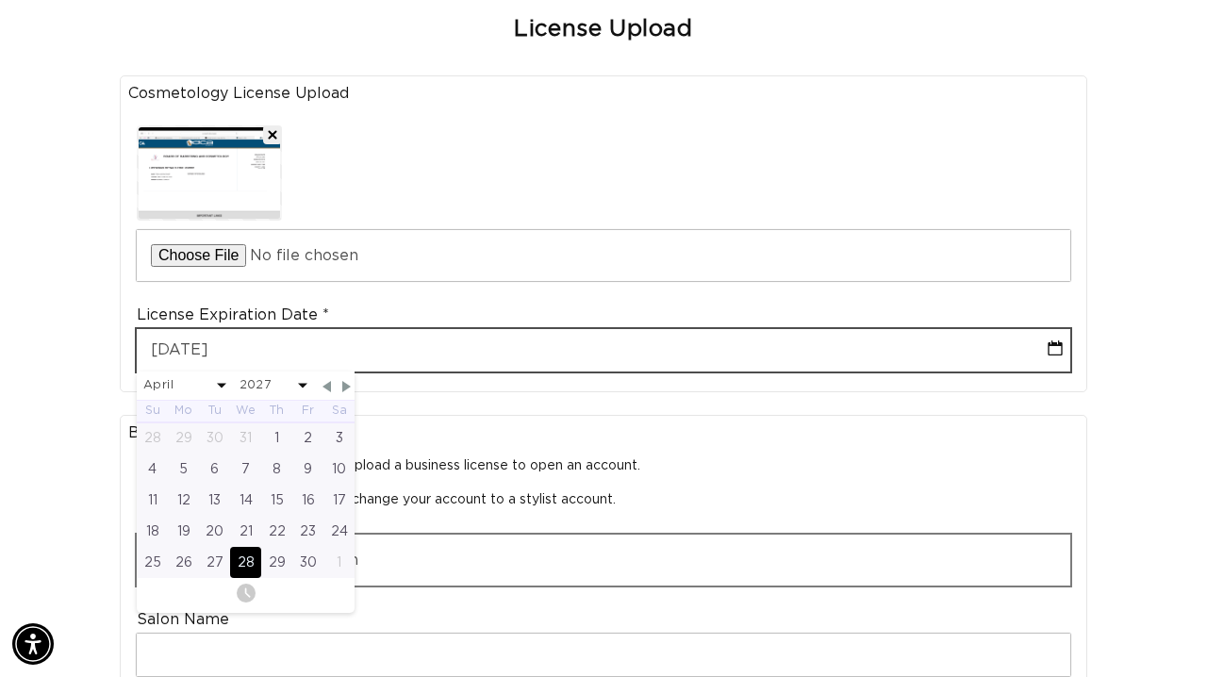
type input "04-28-2027"
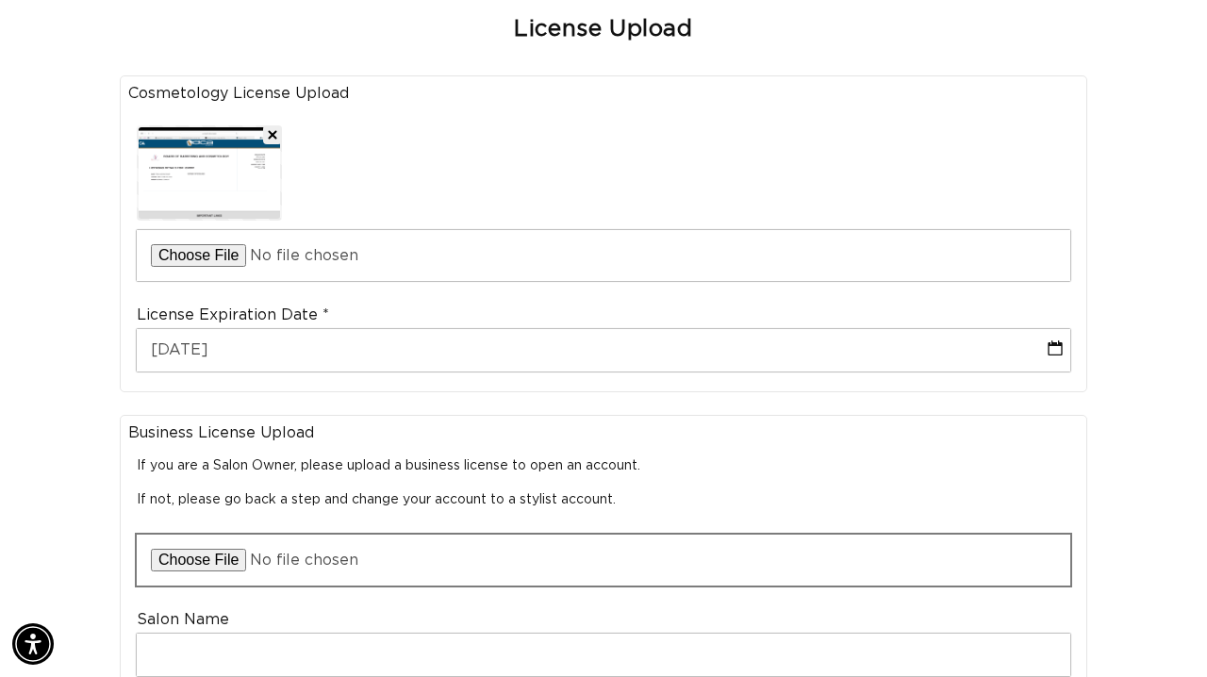
click at [710, 535] on input "file" at bounding box center [603, 560] width 933 height 51
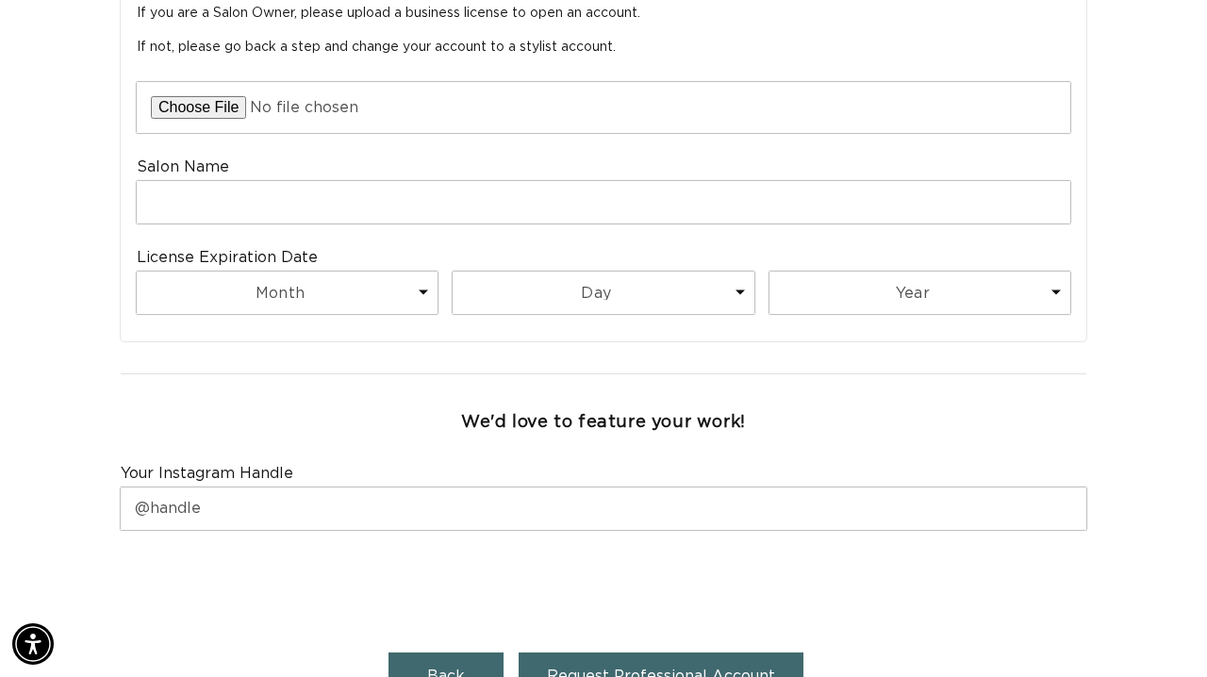
scroll to position [1090, 0]
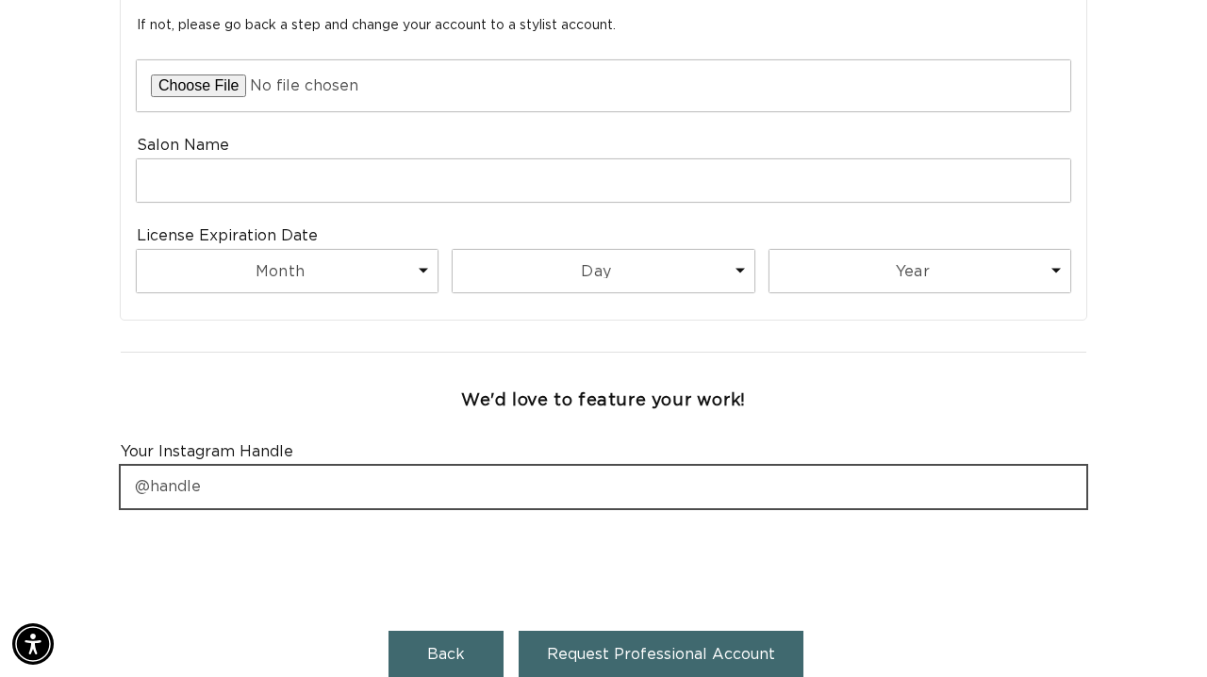
click at [510, 481] on input "text" at bounding box center [603, 487] width 965 height 42
type input "@HAIRBYMGT"
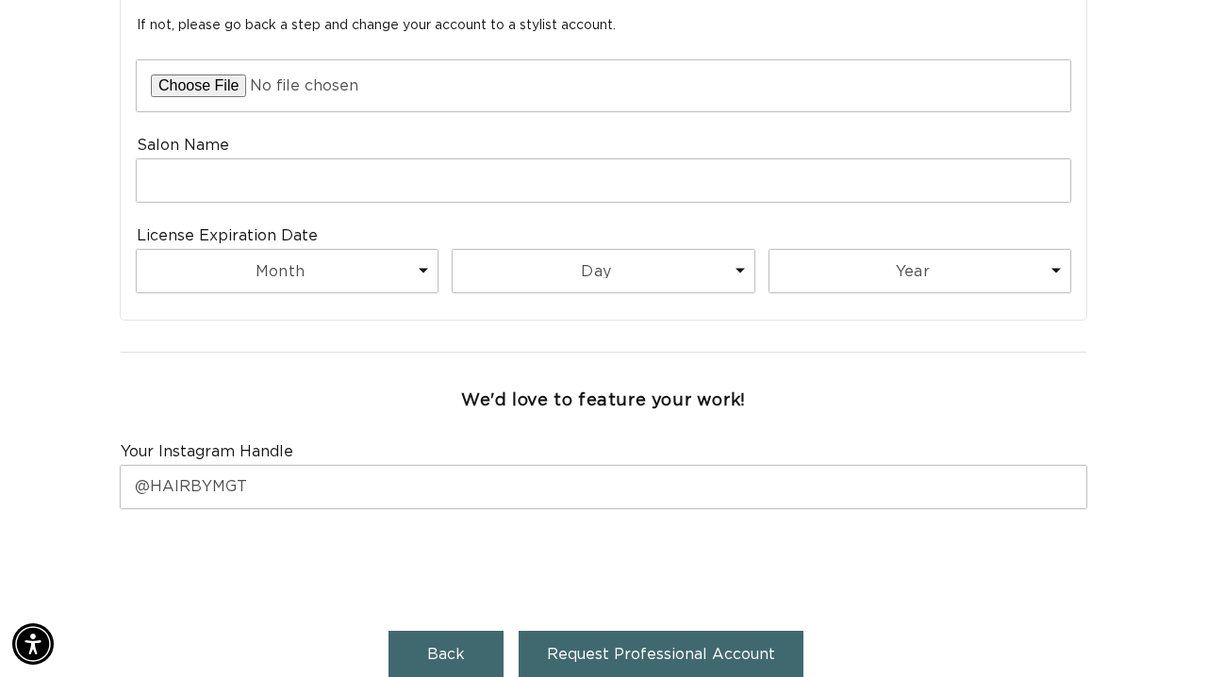
click at [745, 650] on button "Request Professional Account" at bounding box center [660, 655] width 285 height 48
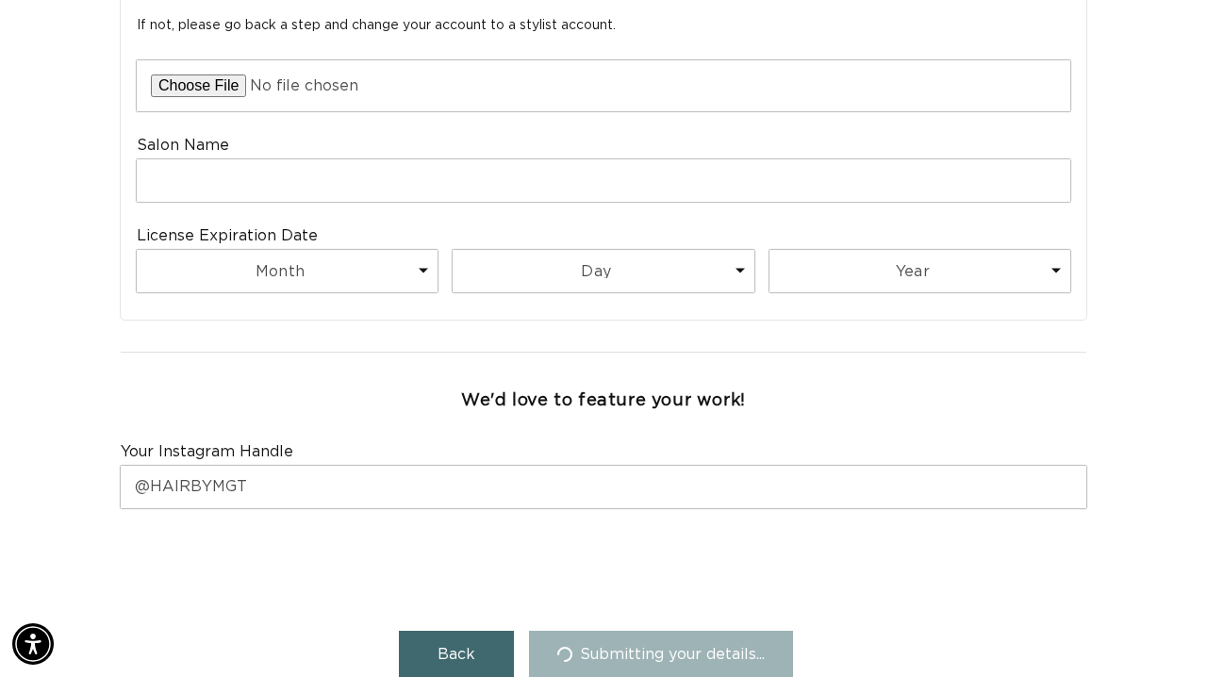
scroll to position [0, 2146]
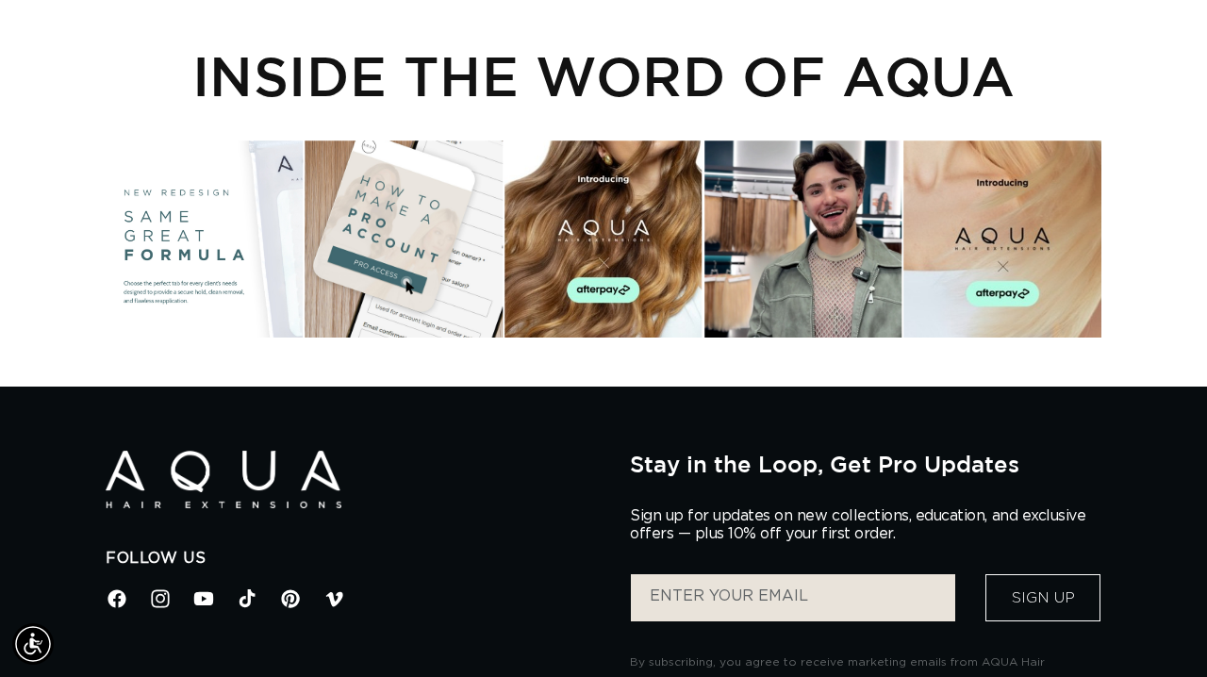
scroll to position [0, 2146]
